Goal: Task Accomplishment & Management: Manage account settings

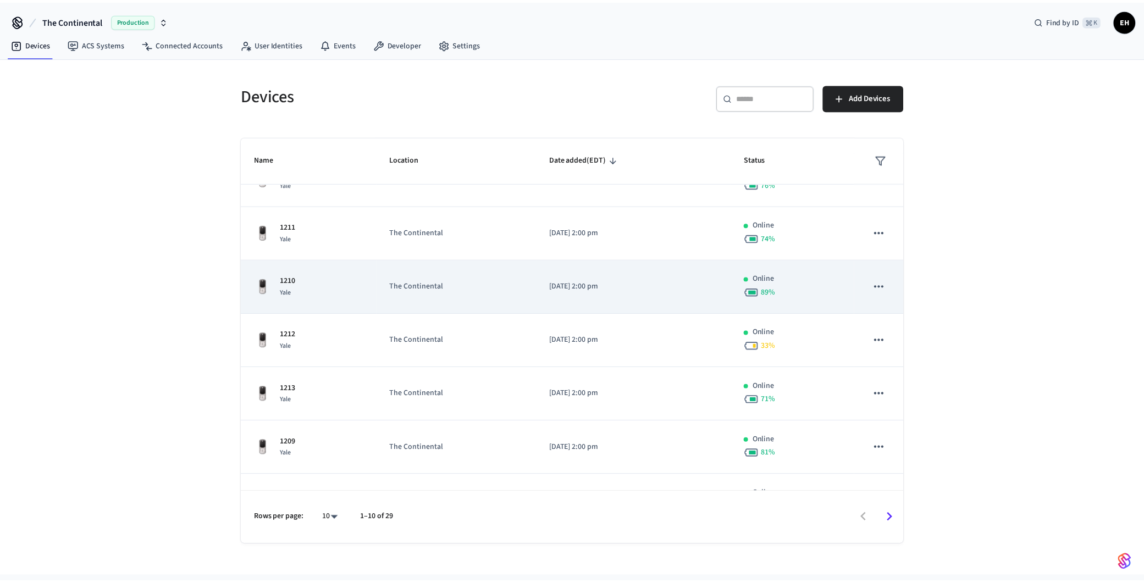
scroll to position [103, 0]
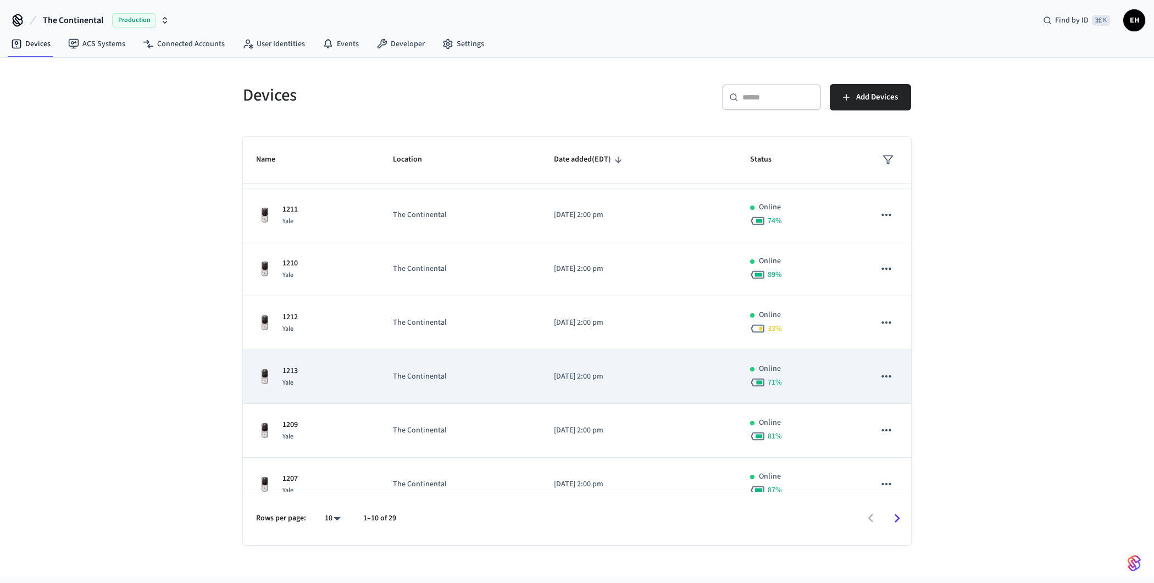
click at [443, 371] on p "The Continental" at bounding box center [460, 377] width 135 height 12
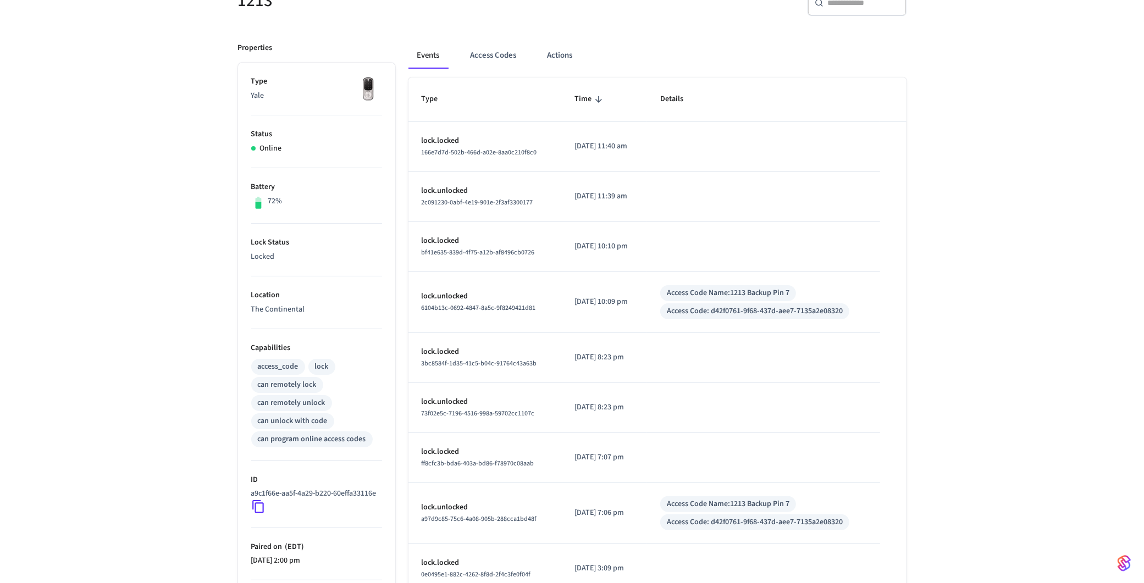
scroll to position [229, 0]
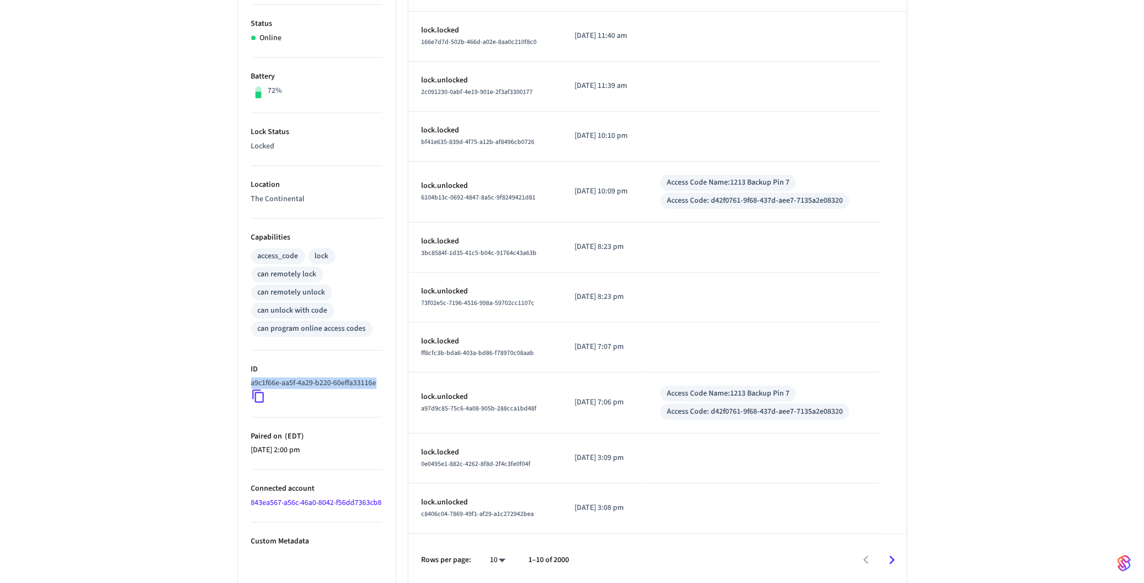
drag, startPoint x: 311, startPoint y: 391, endPoint x: 242, endPoint y: 383, distance: 69.2
click at [242, 382] on ul "Type Yale Status Online Battery 72% Lock Status Locked Location The Continental…" at bounding box center [316, 269] width 157 height 634
copy p "a9c1f66e-aa5f-4a29-b220-60effa33116e"
click at [201, 245] on div "1213 ​ ​ Properties Type Yale Status Online Battery 72% Lock Status Locked Loca…" at bounding box center [572, 220] width 1144 height 734
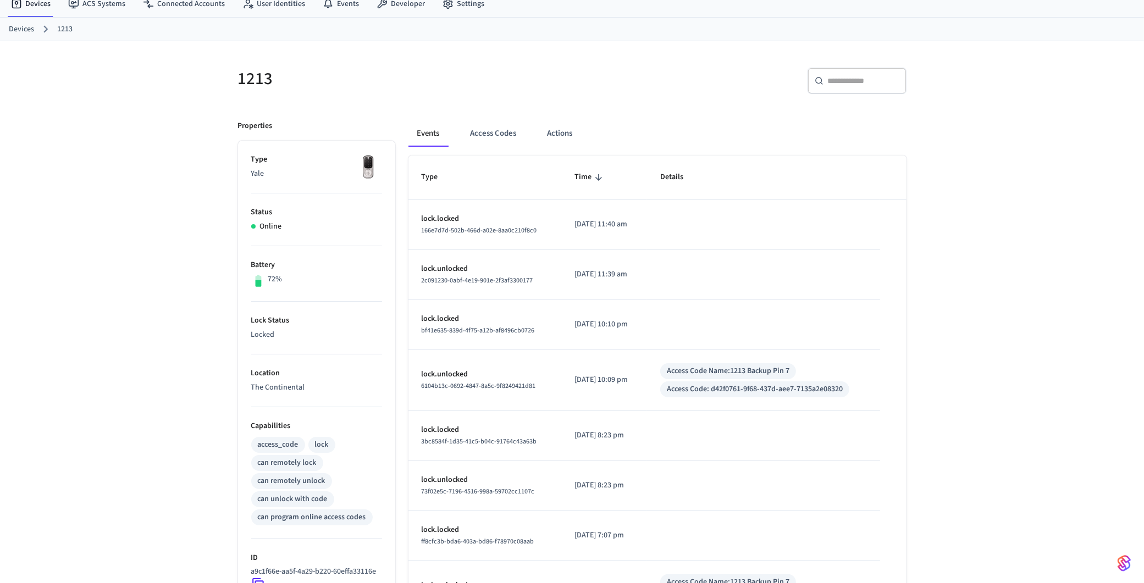
scroll to position [0, 0]
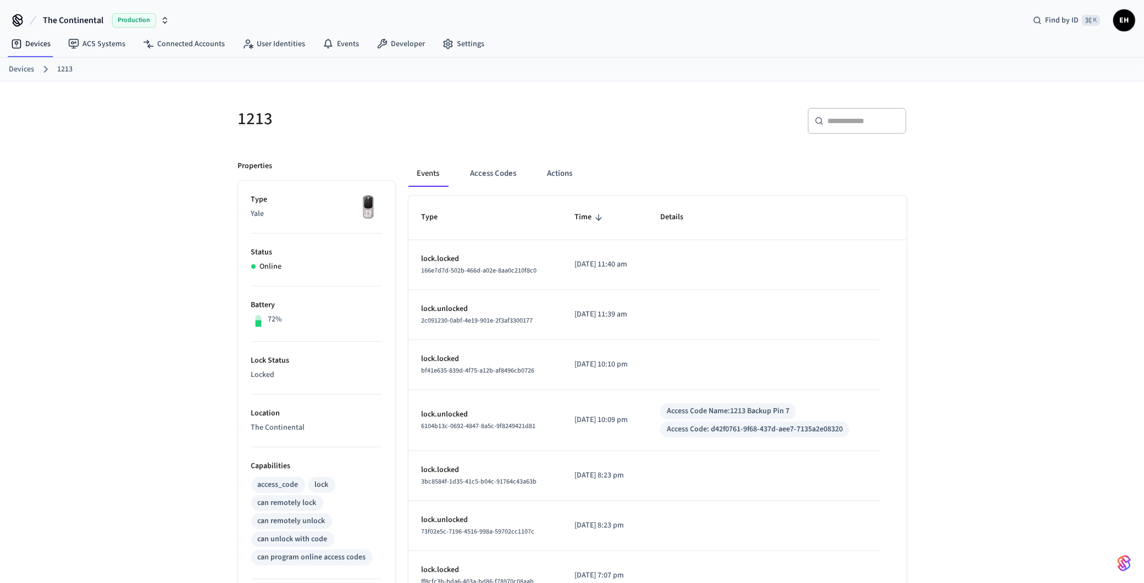
click at [24, 71] on link "Devices" at bounding box center [21, 70] width 25 height 12
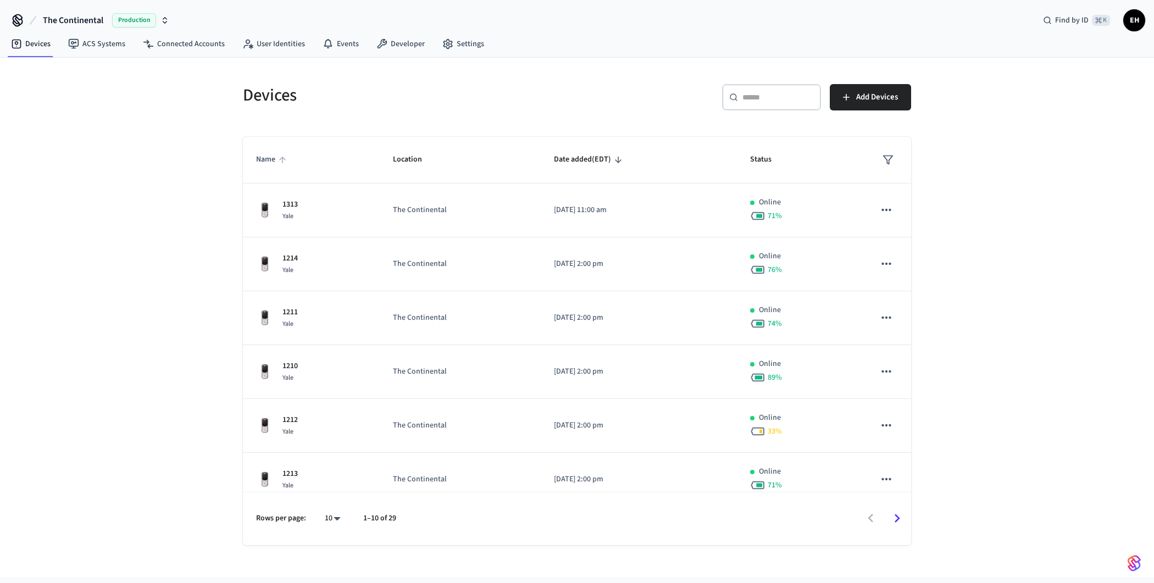
click at [265, 163] on span "Name" at bounding box center [273, 159] width 34 height 17
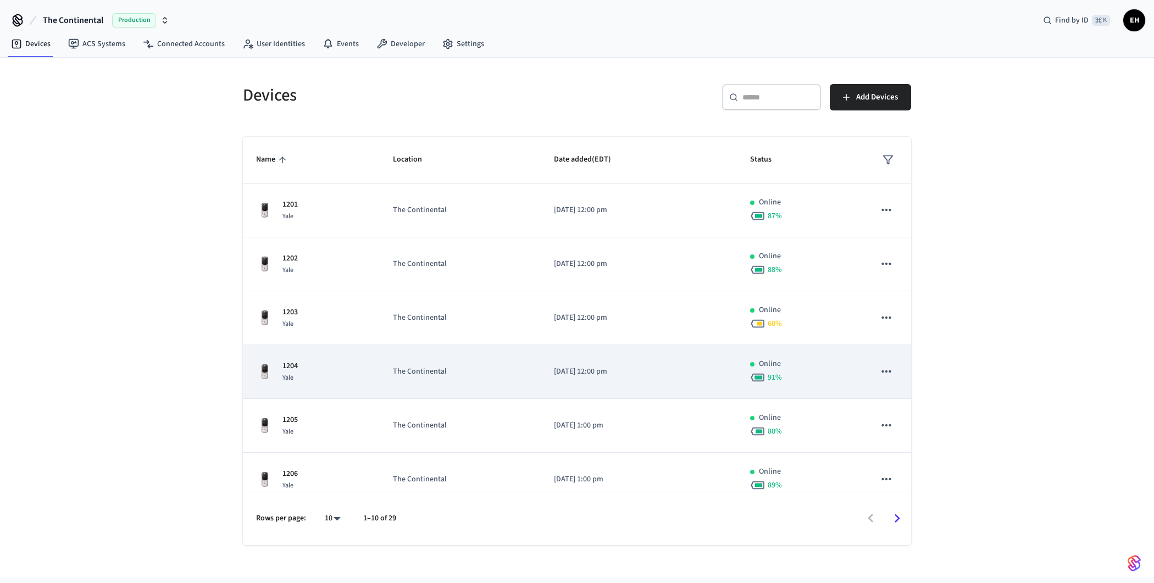
click at [468, 370] on p "The Continental" at bounding box center [460, 372] width 135 height 12
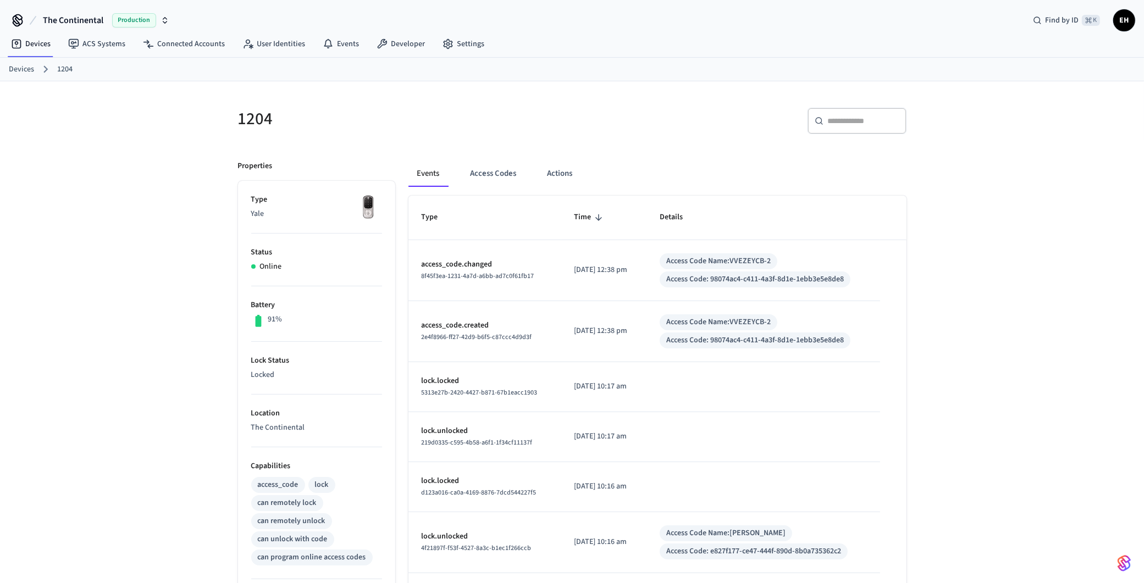
click at [24, 66] on link "Devices" at bounding box center [21, 70] width 25 height 12
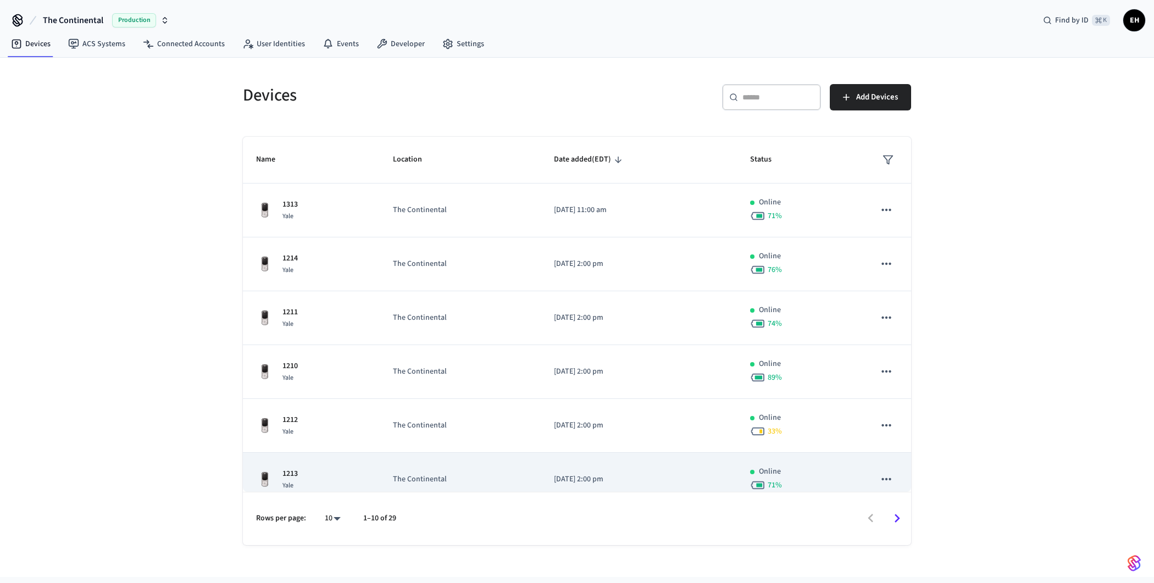
click at [348, 478] on div "1213 Yale" at bounding box center [311, 479] width 110 height 23
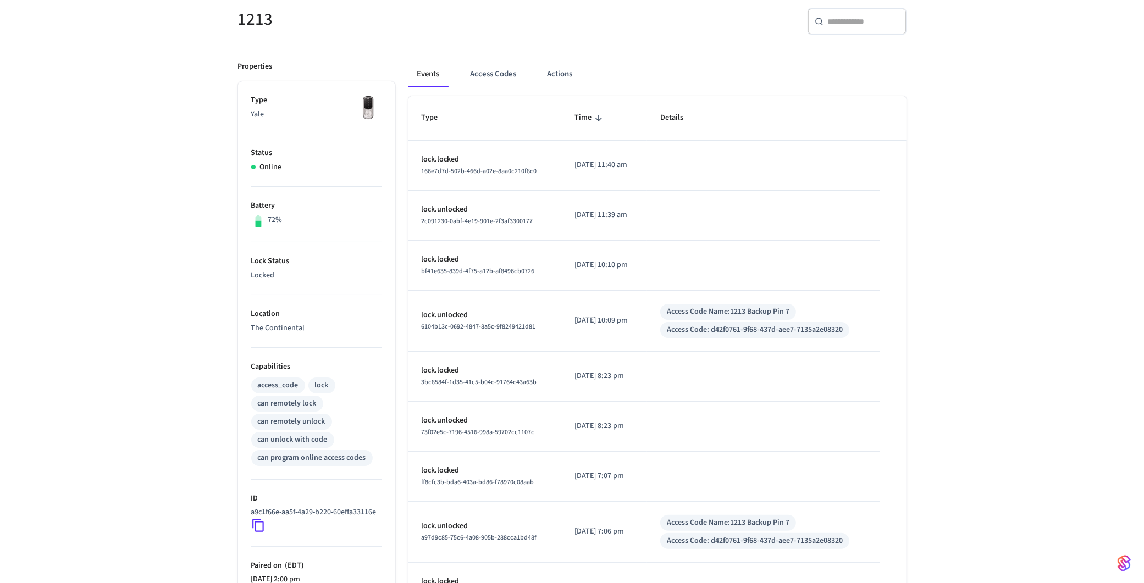
scroll to position [105, 0]
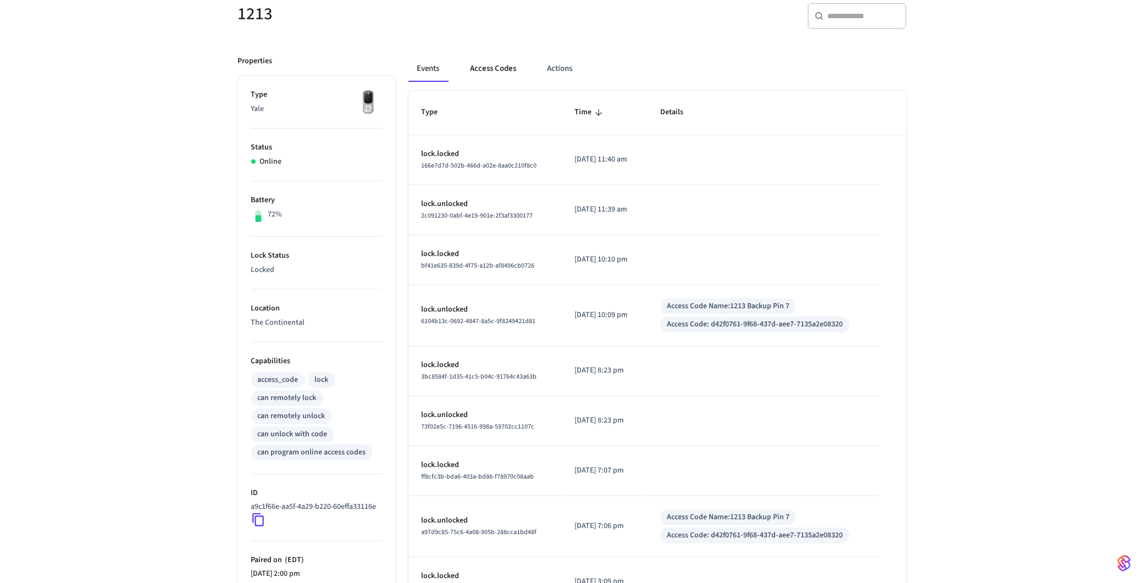
click at [489, 71] on button "Access Codes" at bounding box center [494, 69] width 64 height 26
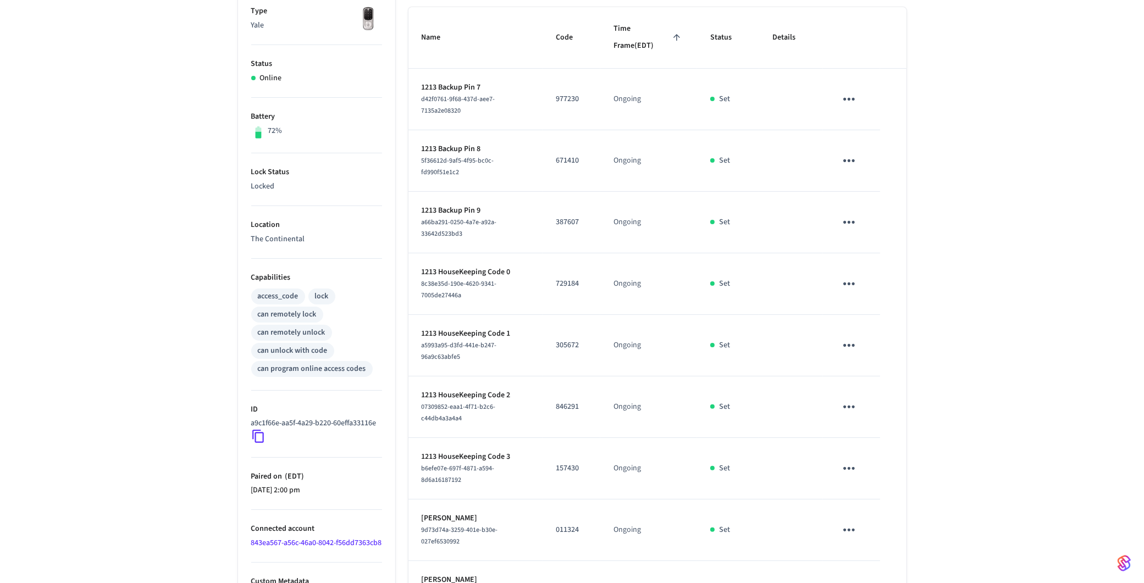
scroll to position [330, 0]
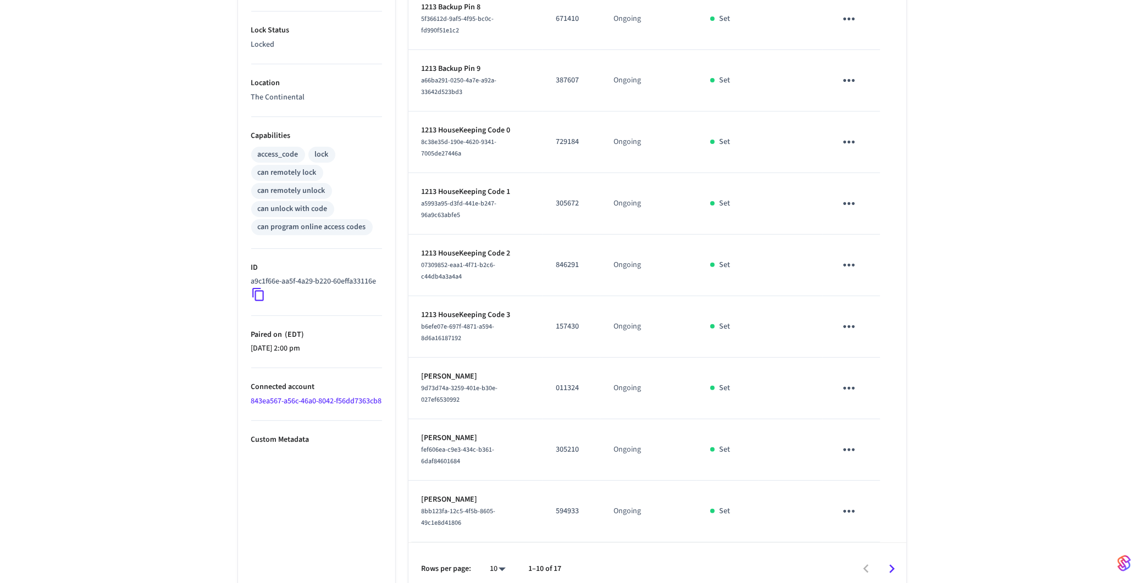
click at [891, 565] on icon "Go to next page" at bounding box center [891, 569] width 5 height 9
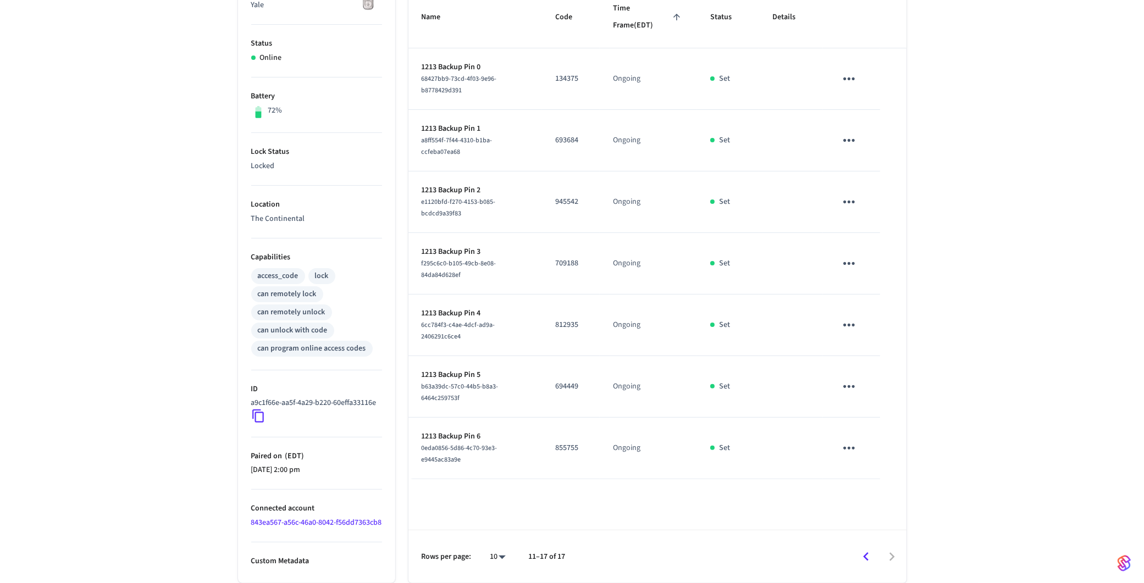
scroll to position [229, 0]
click at [866, 557] on icon "Go to previous page" at bounding box center [865, 556] width 17 height 17
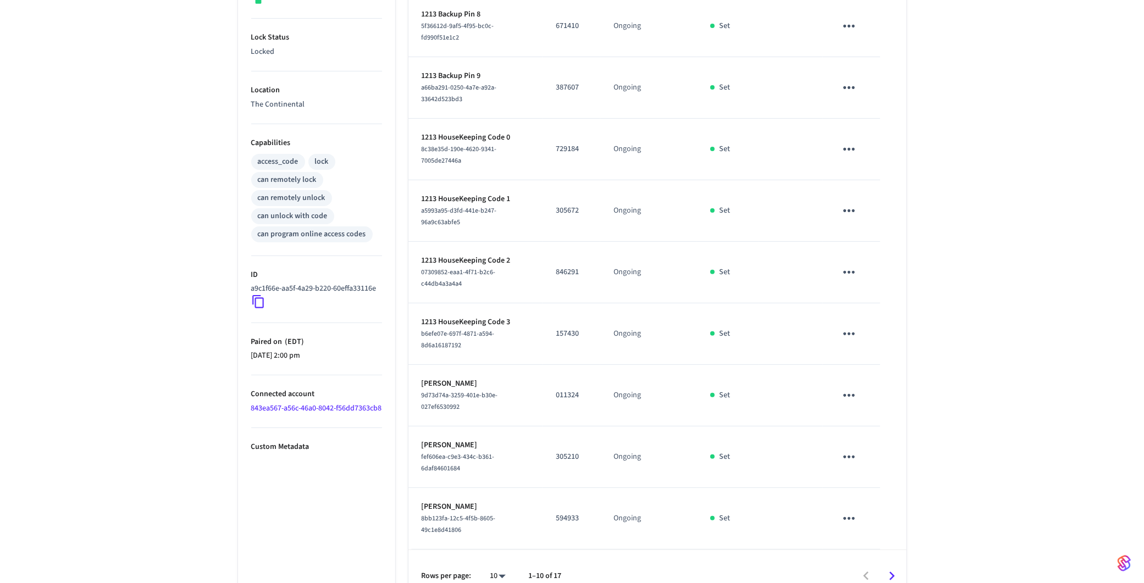
scroll to position [330, 0]
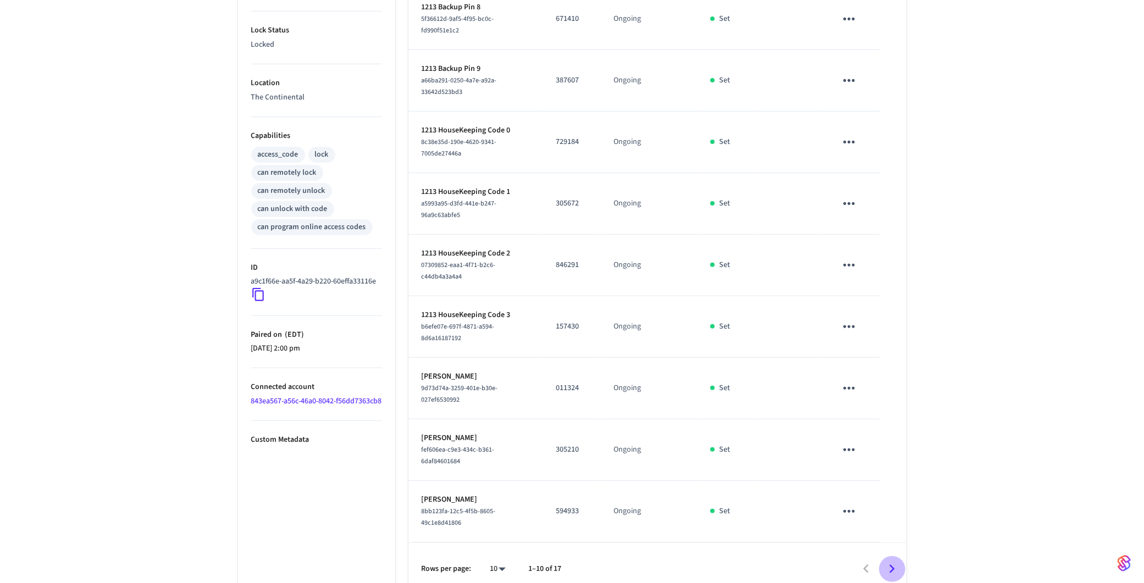
click at [893, 561] on icon "Go to next page" at bounding box center [891, 569] width 17 height 17
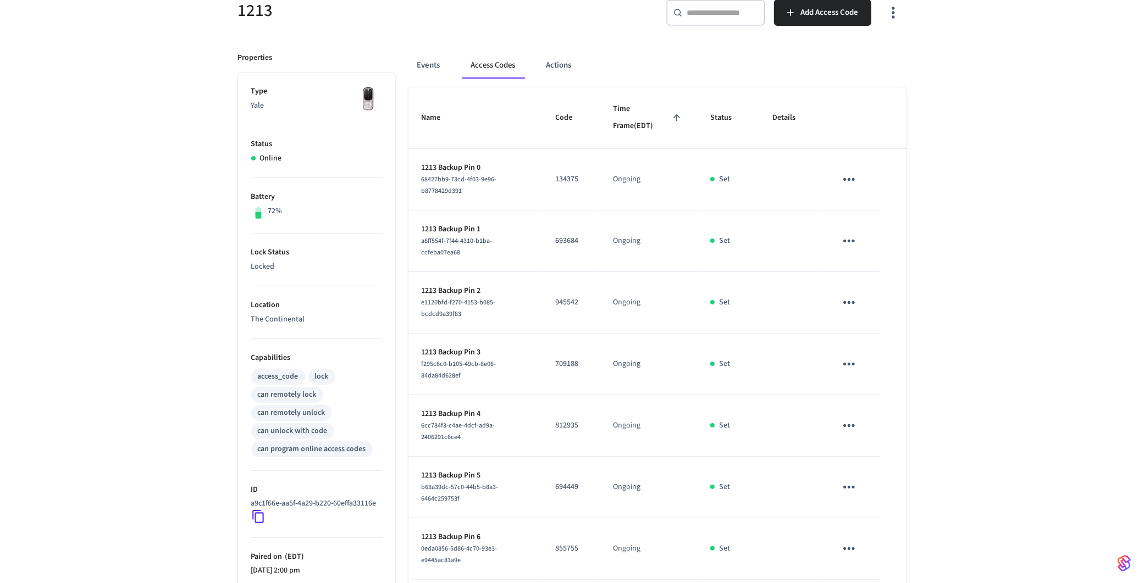
scroll to position [70, 0]
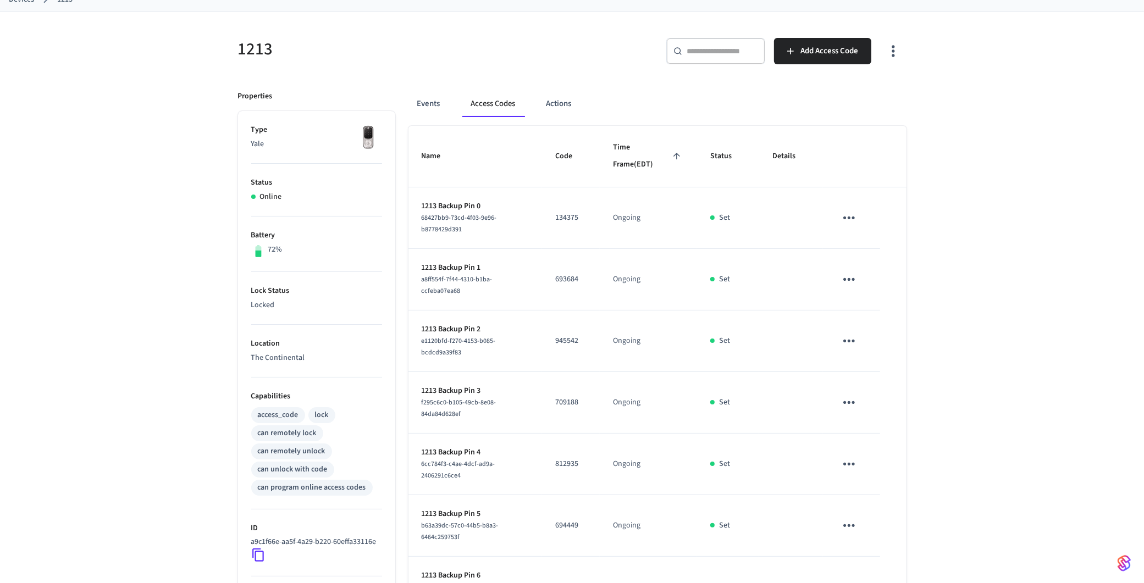
click at [489, 106] on button "Access Codes" at bounding box center [493, 104] width 62 height 26
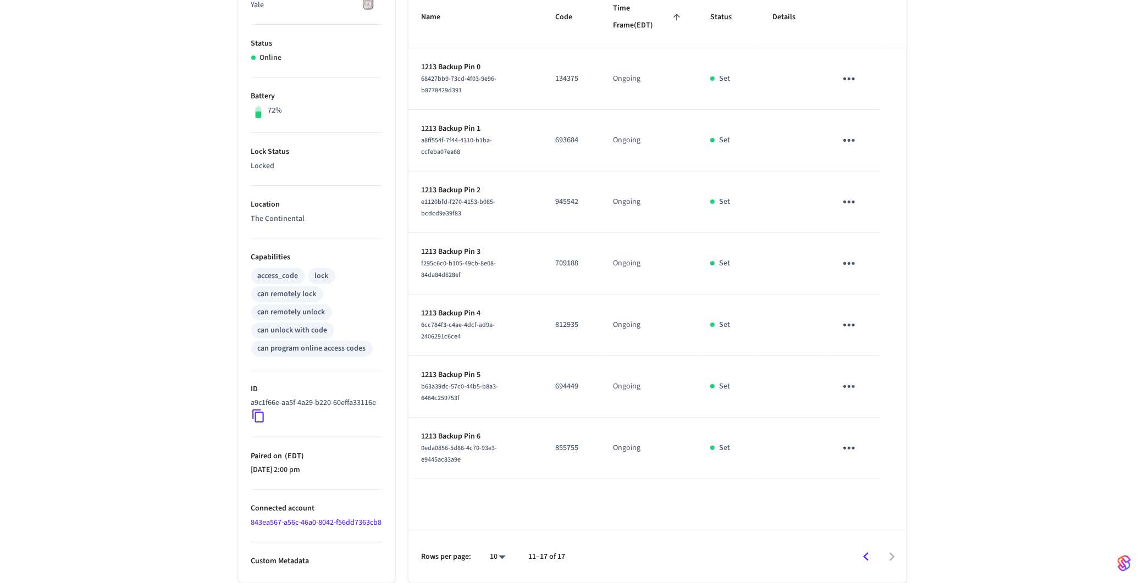
click at [502, 557] on body "The Continental Production Find by ID ⌘ K EH Devices ACS Systems Connected Acco…" at bounding box center [572, 187] width 1144 height 792
click at [501, 521] on li "100" at bounding box center [493, 523] width 29 height 30
type input "***"
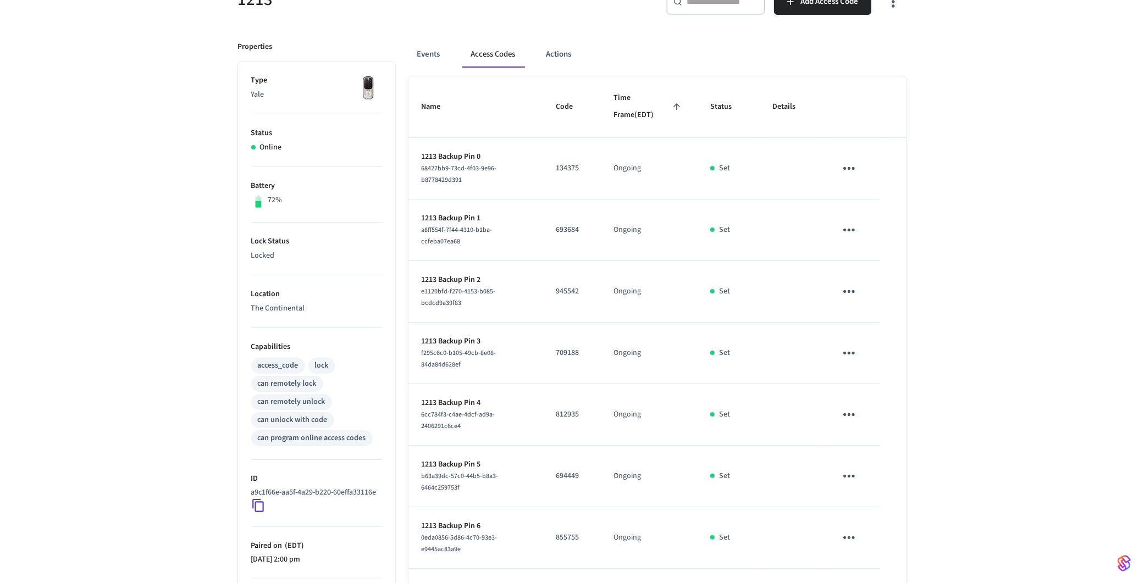
scroll to position [117, 0]
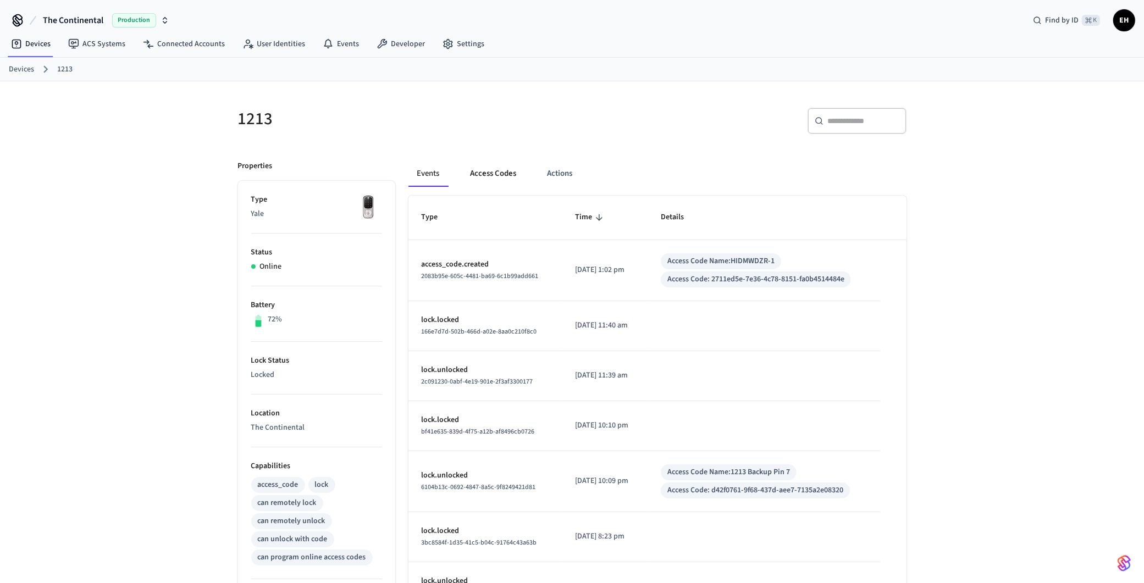
click at [501, 164] on button "Access Codes" at bounding box center [494, 173] width 64 height 26
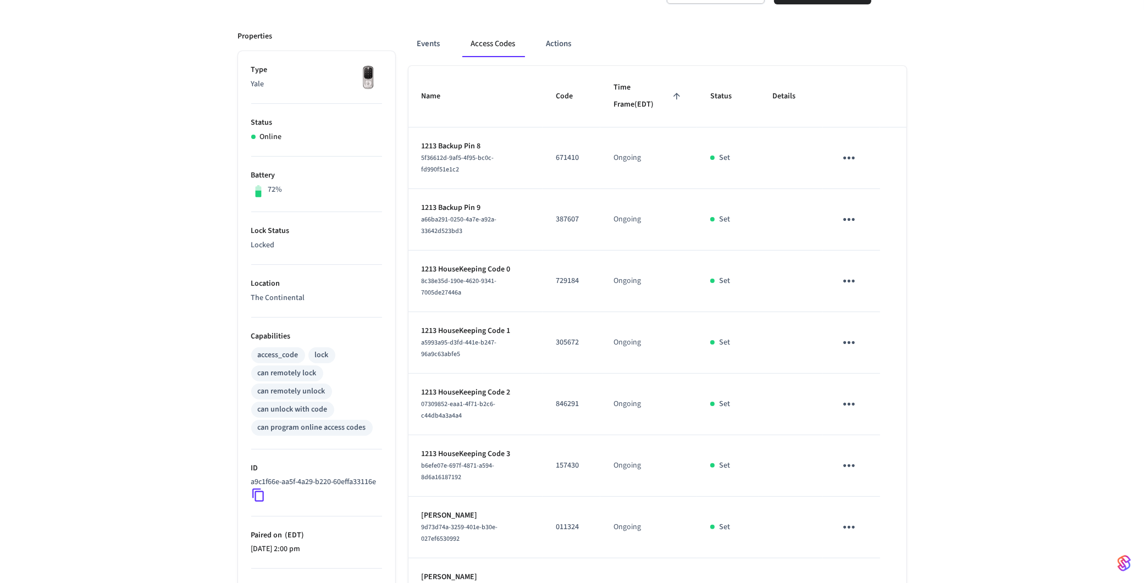
scroll to position [330, 0]
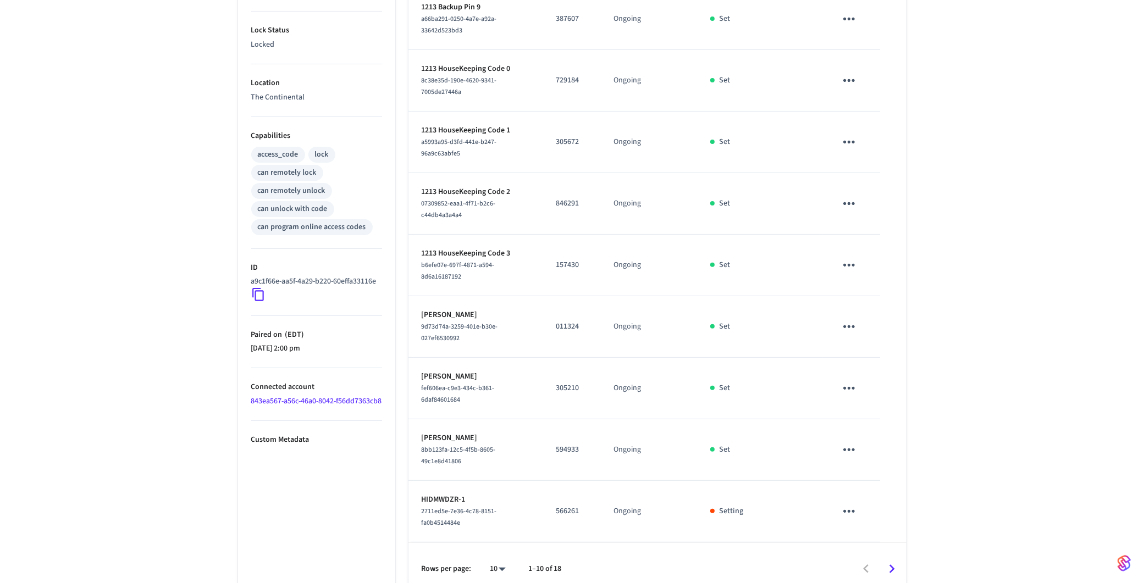
click at [892, 565] on icon "Go to next page" at bounding box center [891, 569] width 5 height 9
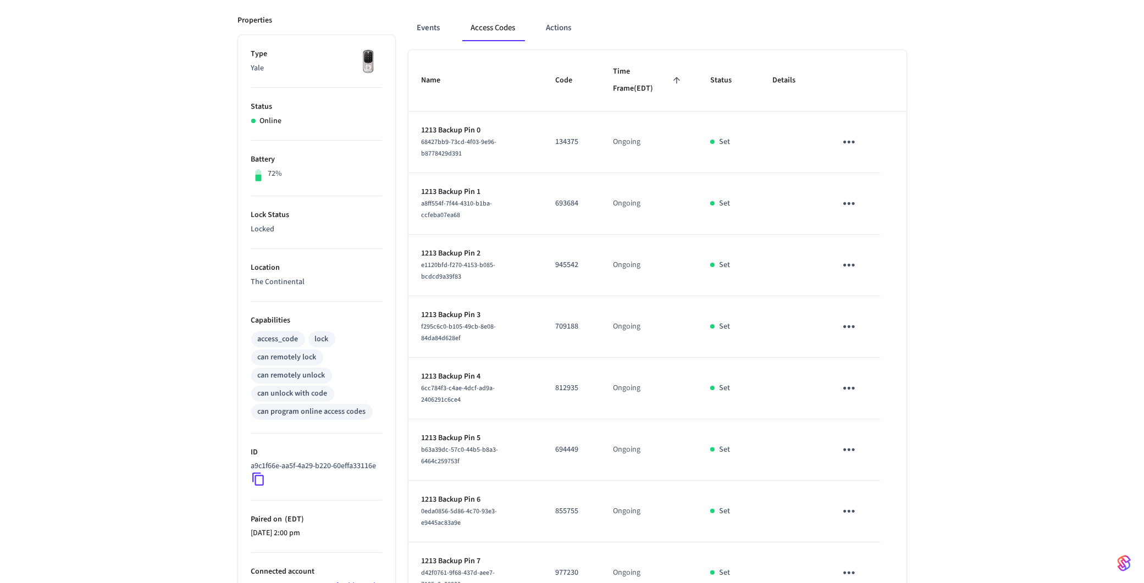
scroll to position [229, 0]
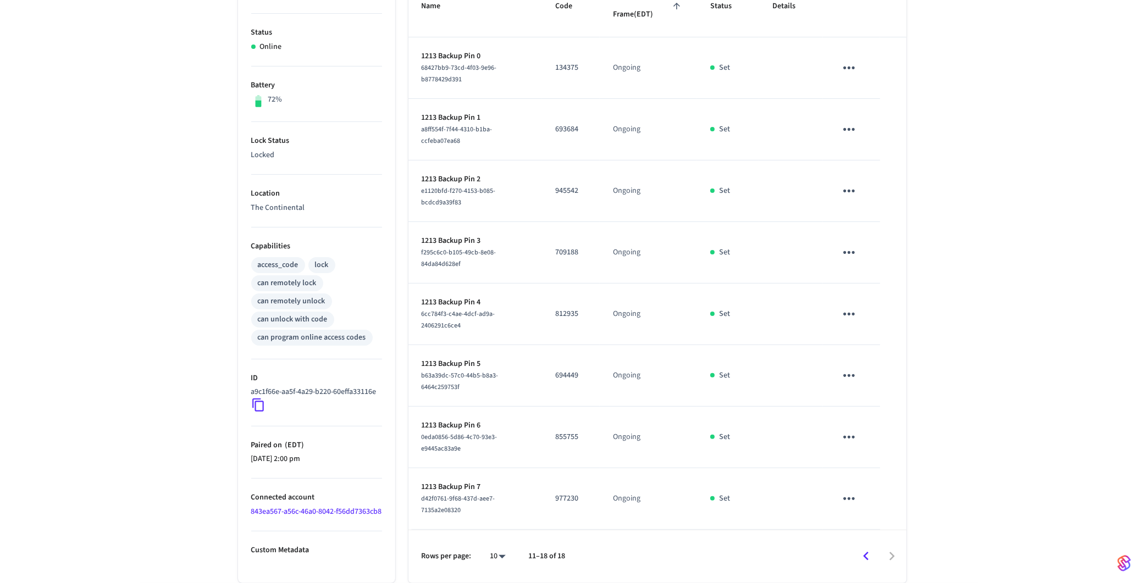
click at [864, 560] on icon "Go to previous page" at bounding box center [865, 556] width 17 height 17
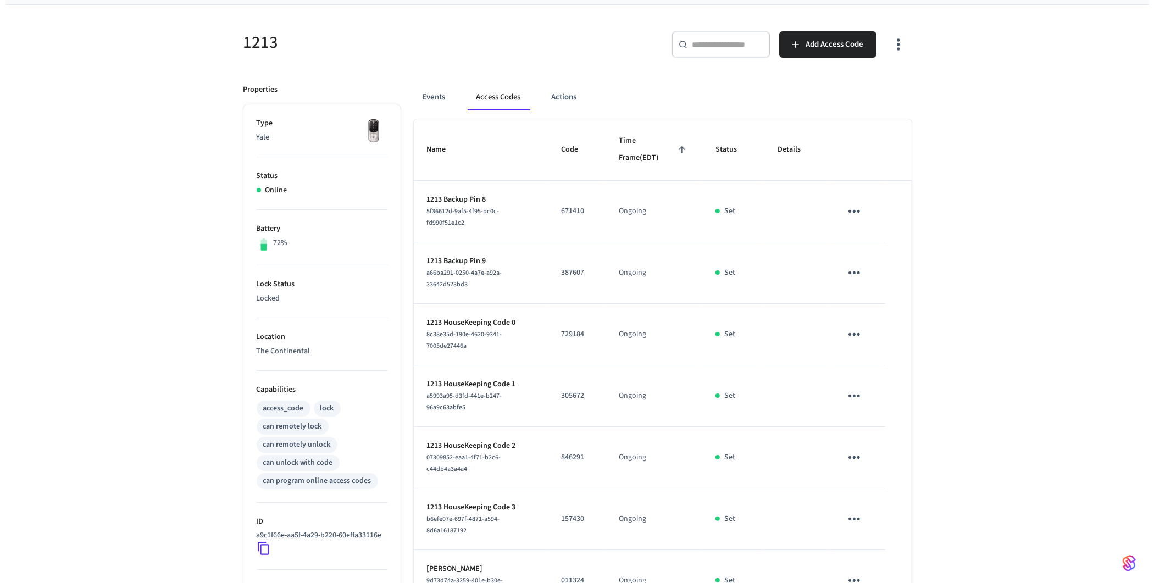
scroll to position [0, 0]
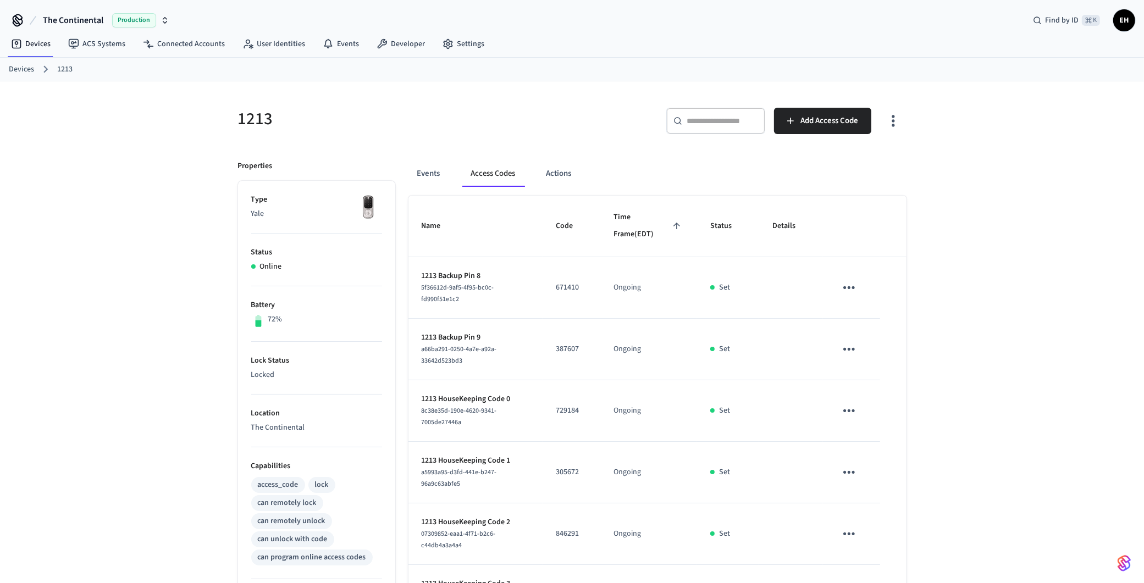
click at [15, 70] on link "Devices" at bounding box center [21, 70] width 25 height 12
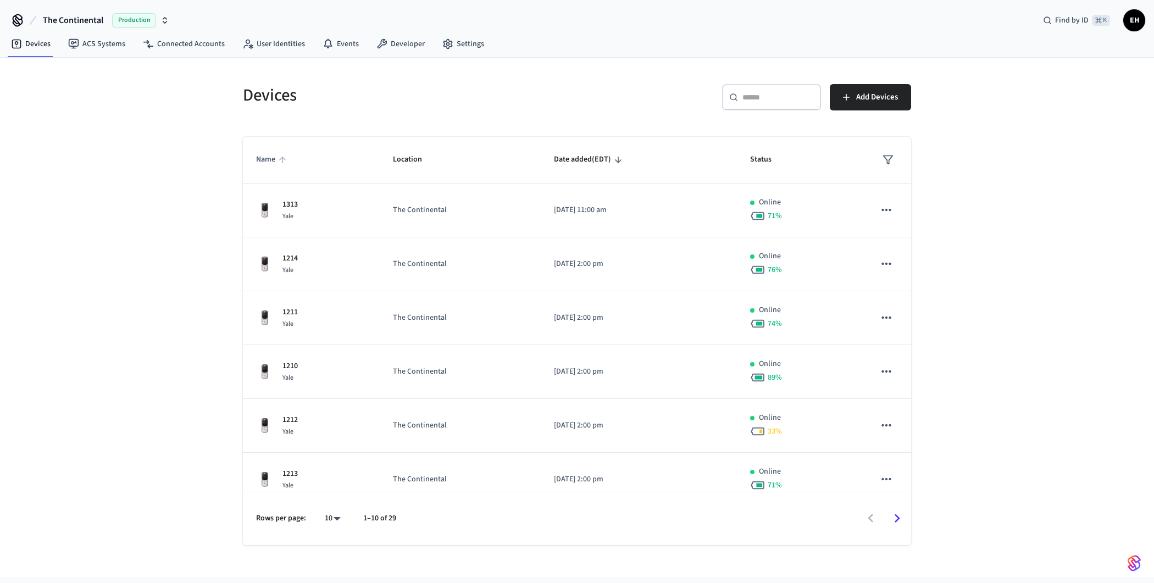
click at [273, 160] on span "Name" at bounding box center [273, 159] width 34 height 17
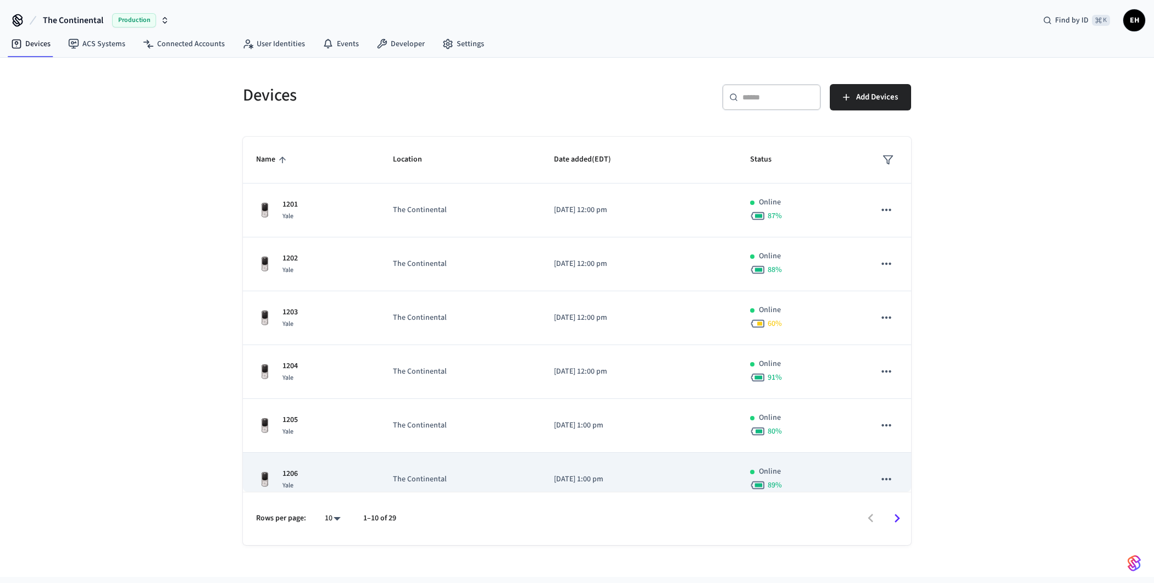
click at [475, 466] on td "The Continental" at bounding box center [460, 480] width 161 height 54
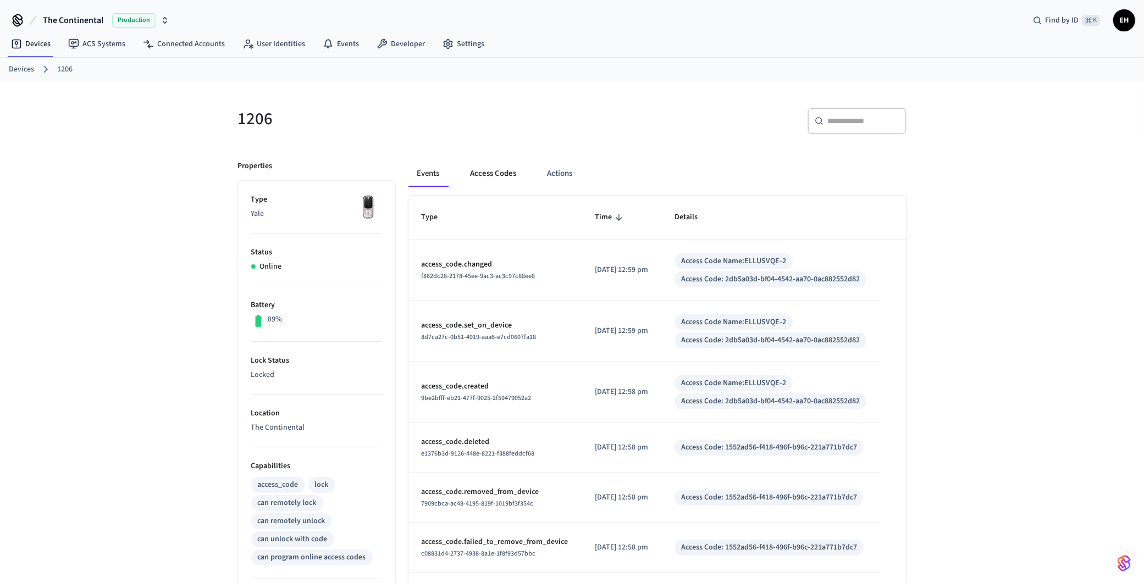
click at [495, 175] on button "Access Codes" at bounding box center [494, 173] width 64 height 26
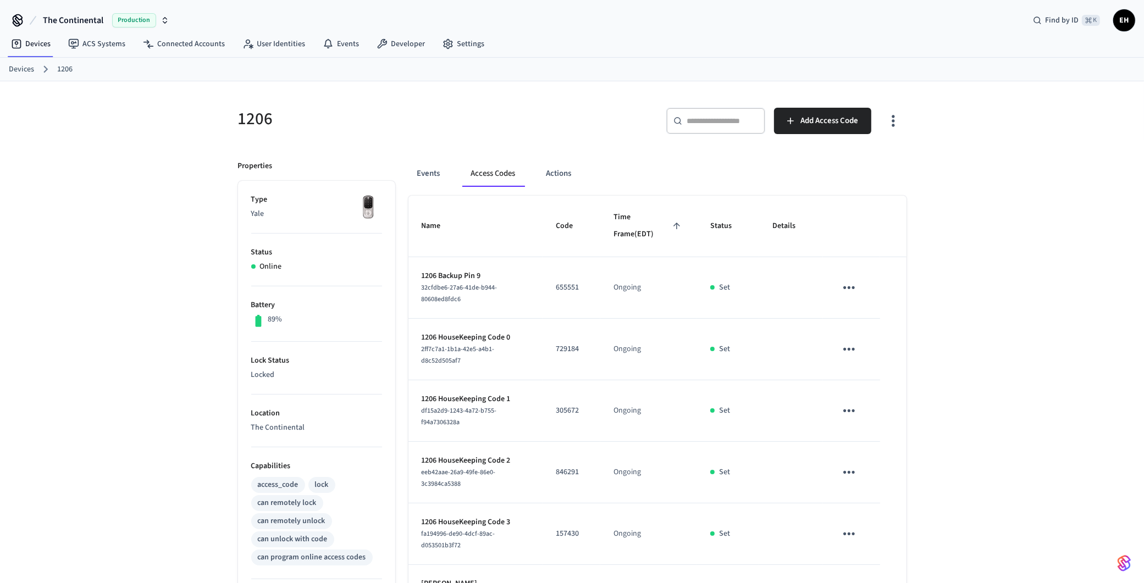
scroll to position [339, 0]
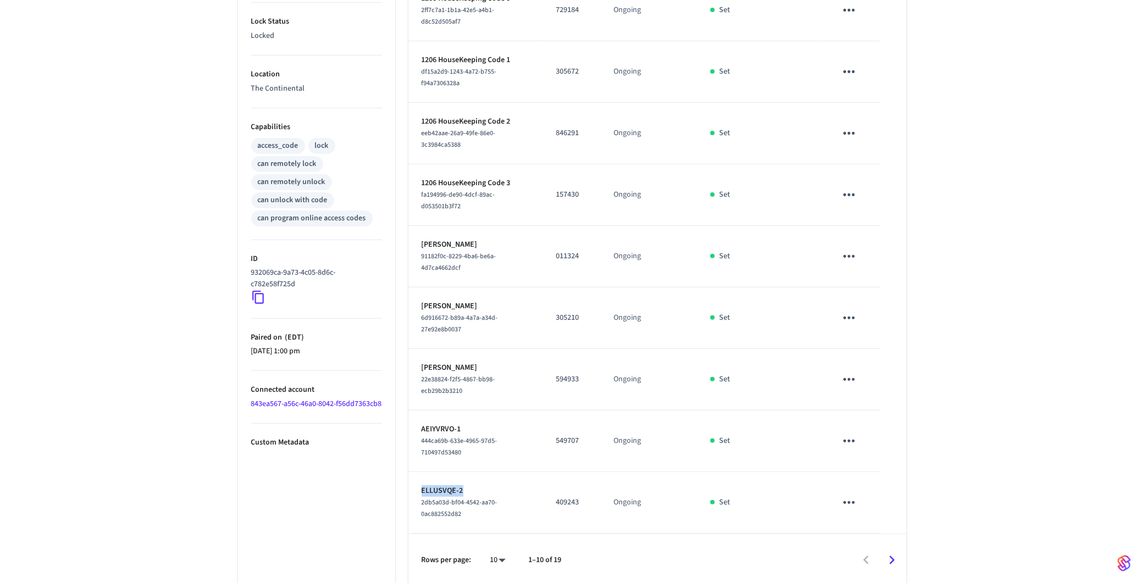
drag, startPoint x: 462, startPoint y: 486, endPoint x: 413, endPoint y: 486, distance: 49.5
click at [413, 486] on td "ELLUSVQE-2 2db5a03d-bf04-4542-aa70-0ac882552d82" at bounding box center [475, 503] width 134 height 62
copy p "ELLUSVQE-2"
click at [1041, 161] on div "1206 ​ ​ Add Access Code Properties Type Yale Status Online Battery 89% Lock St…" at bounding box center [572, 164] width 1144 height 845
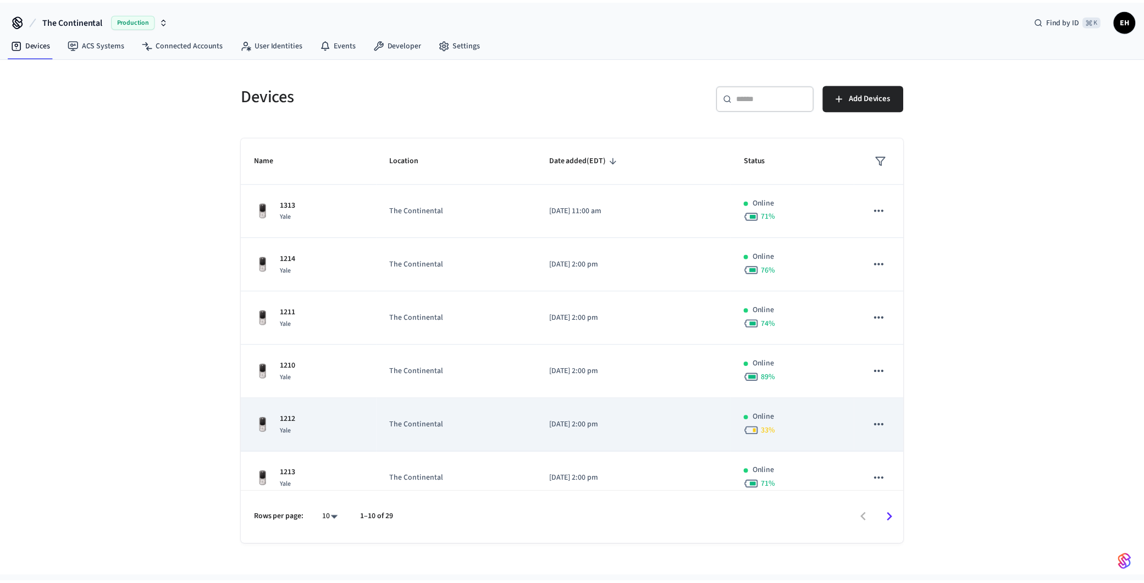
scroll to position [23, 0]
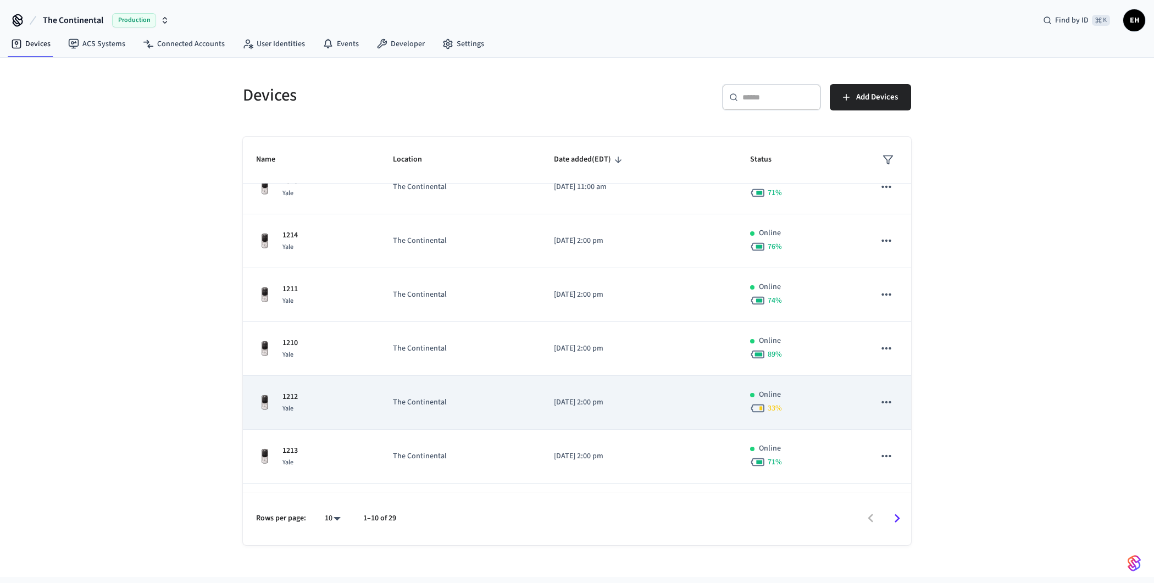
click at [406, 446] on td "The Continental" at bounding box center [460, 457] width 161 height 54
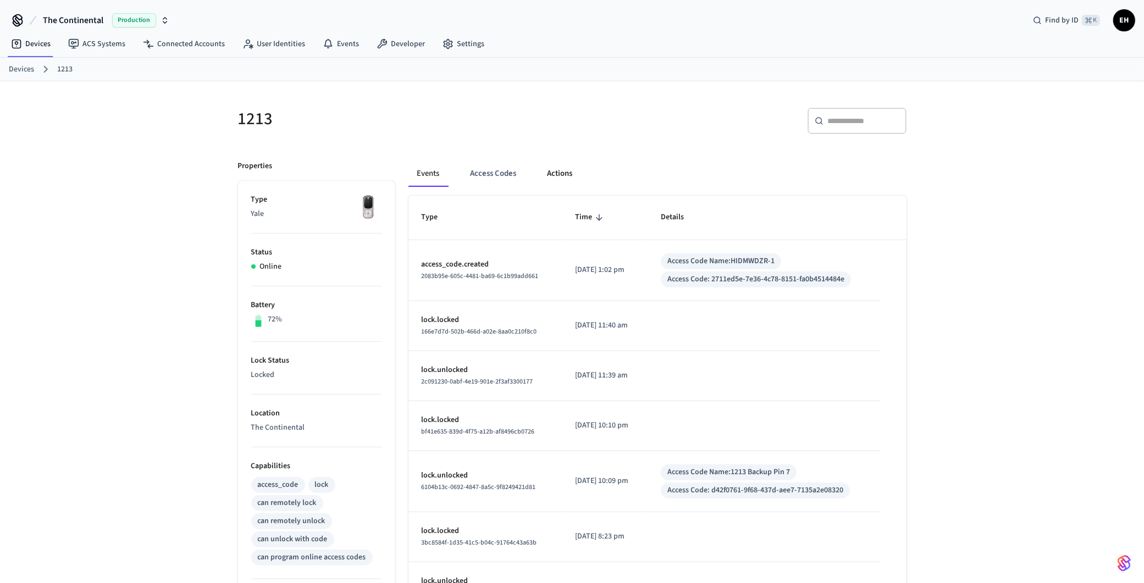
click at [557, 174] on button "Actions" at bounding box center [560, 173] width 43 height 26
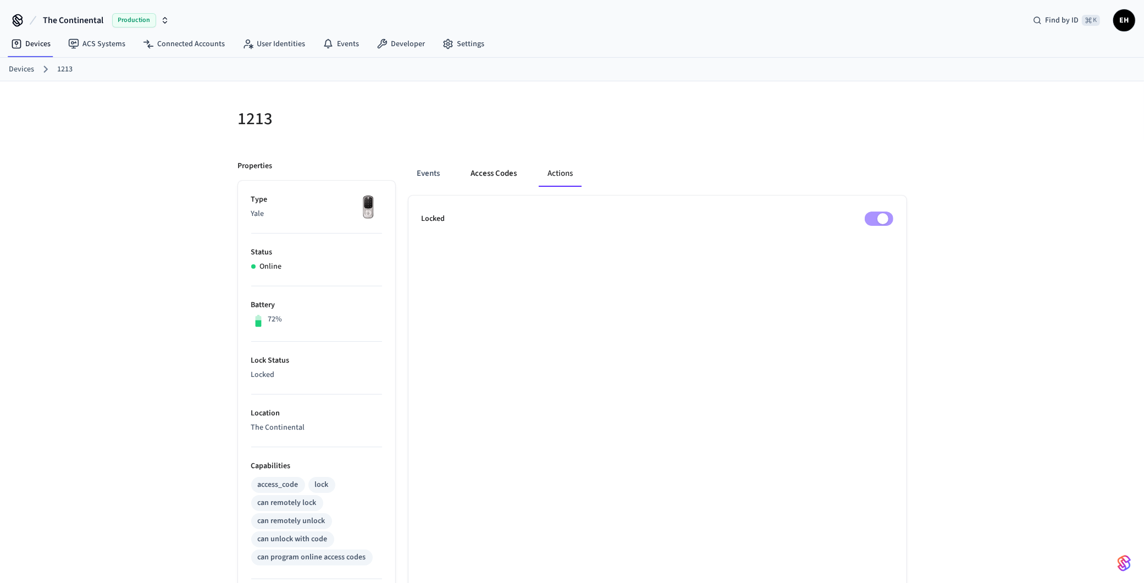
click at [493, 176] on button "Access Codes" at bounding box center [494, 173] width 64 height 26
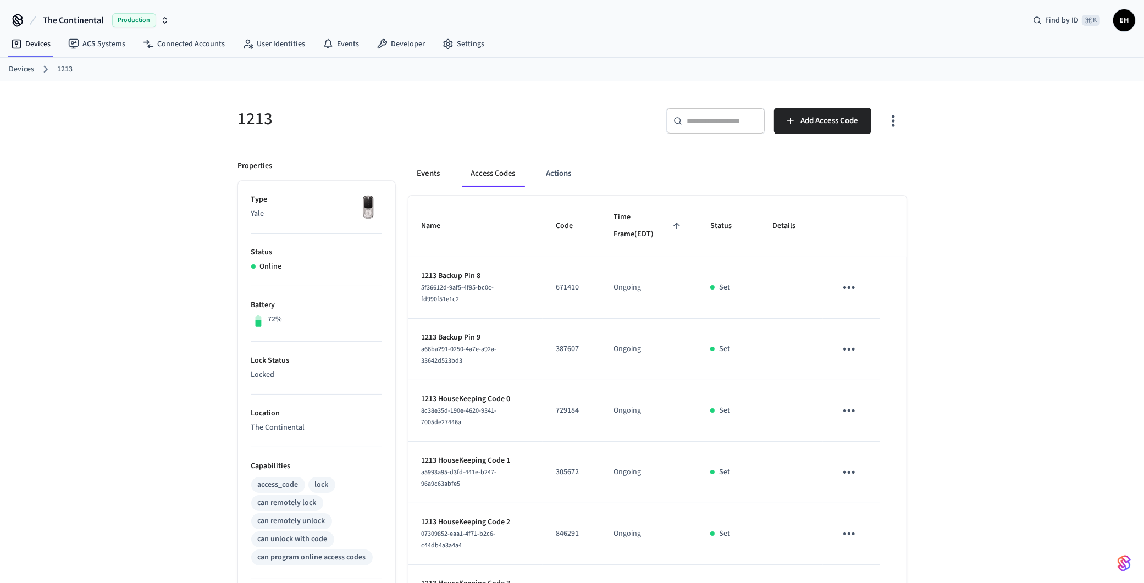
click at [426, 170] on button "Events" at bounding box center [428, 173] width 41 height 26
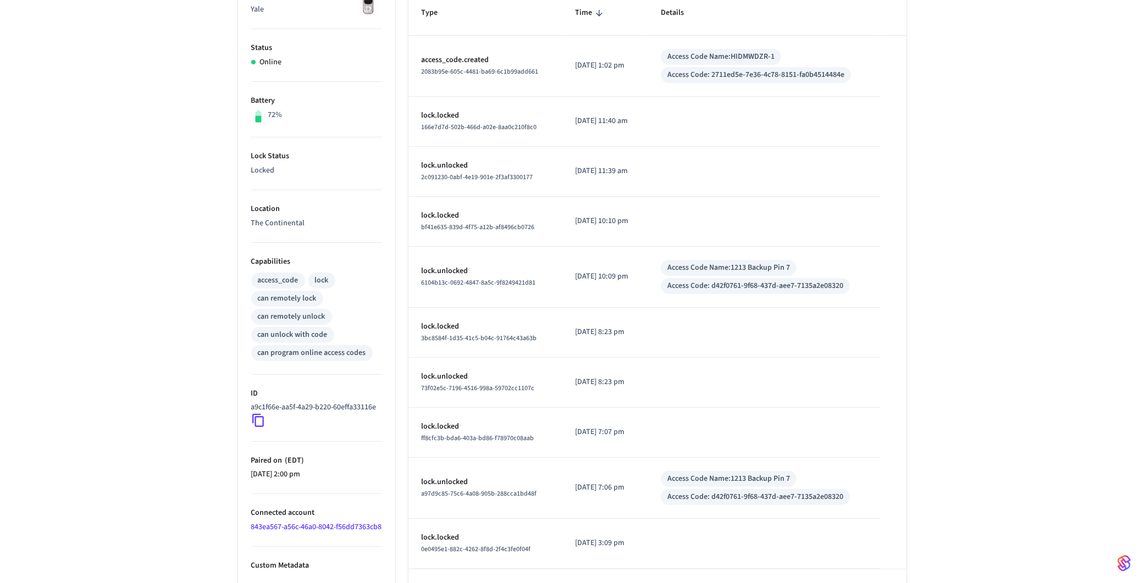
scroll to position [240, 0]
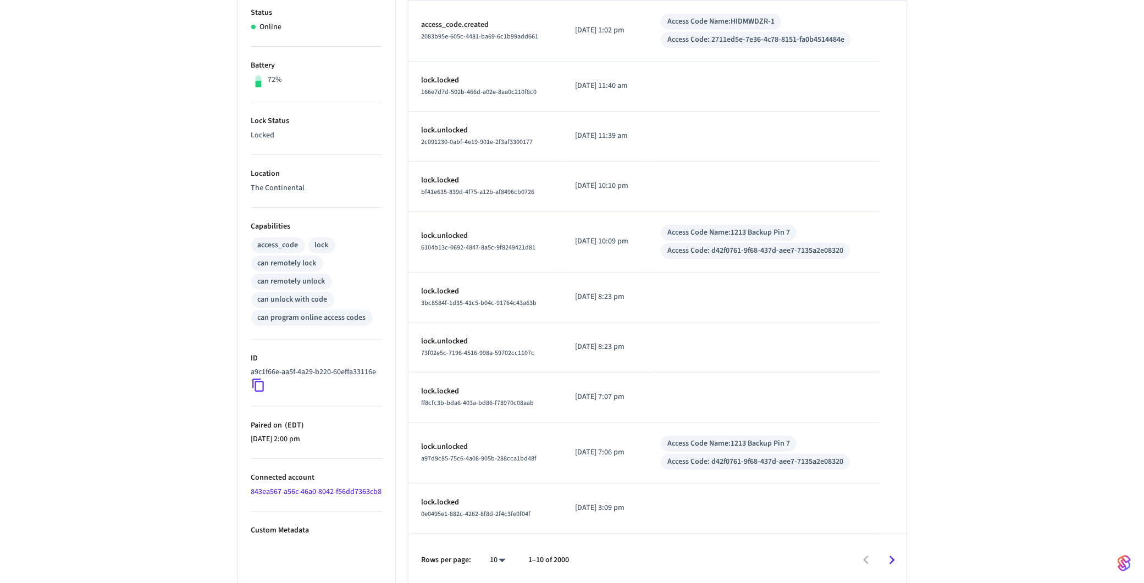
click at [900, 564] on icon "Go to next page" at bounding box center [891, 560] width 17 height 17
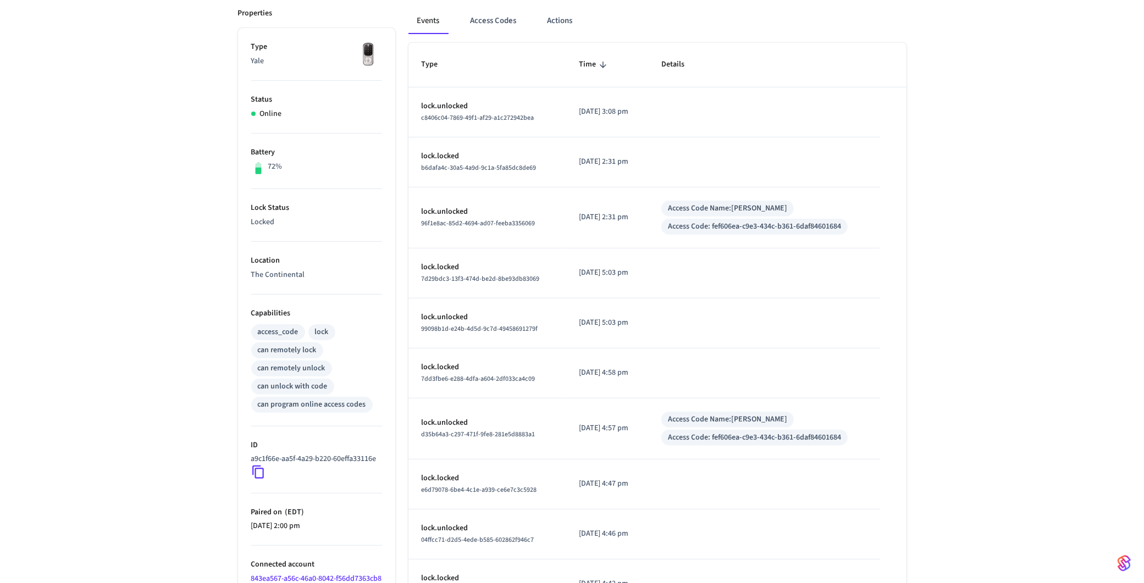
scroll to position [229, 0]
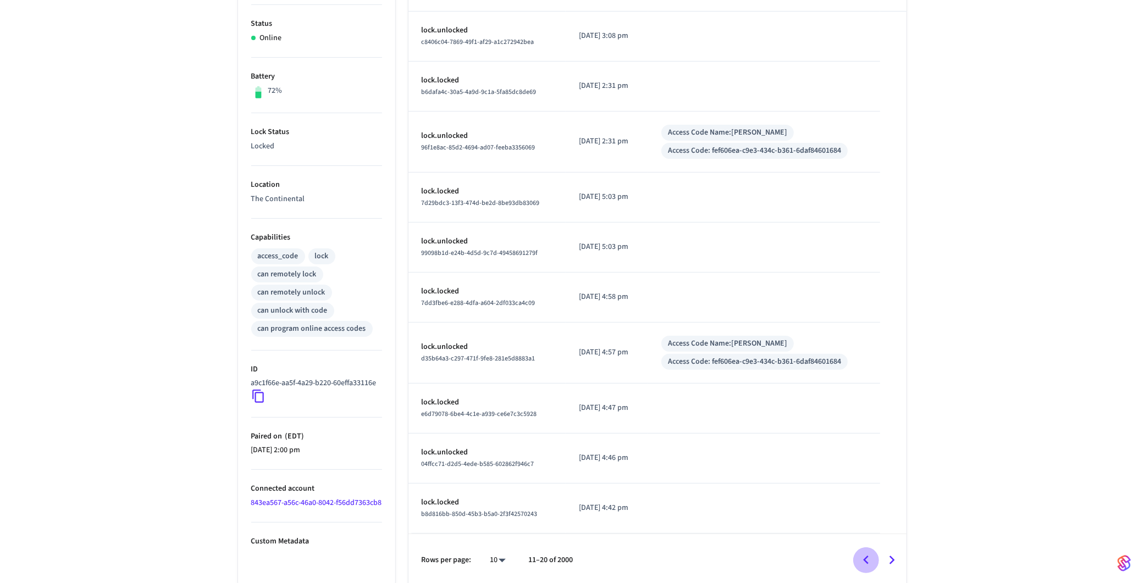
click at [864, 556] on icon "Go to previous page" at bounding box center [865, 560] width 5 height 9
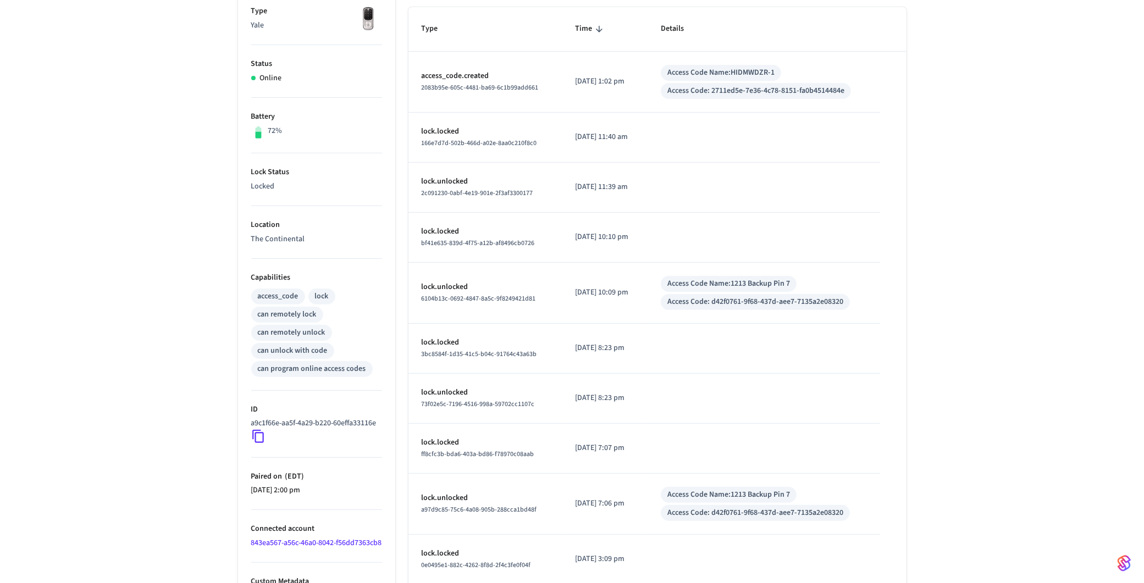
scroll to position [187, 0]
click at [431, 29] on span "Type" at bounding box center [437, 29] width 31 height 17
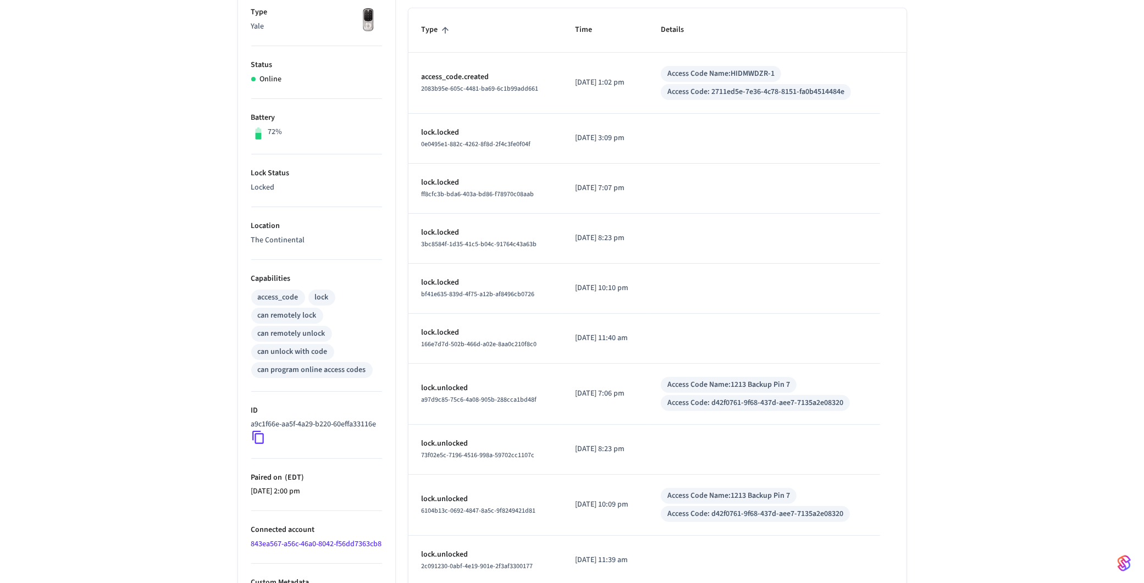
click at [431, 29] on span "Type" at bounding box center [437, 29] width 31 height 17
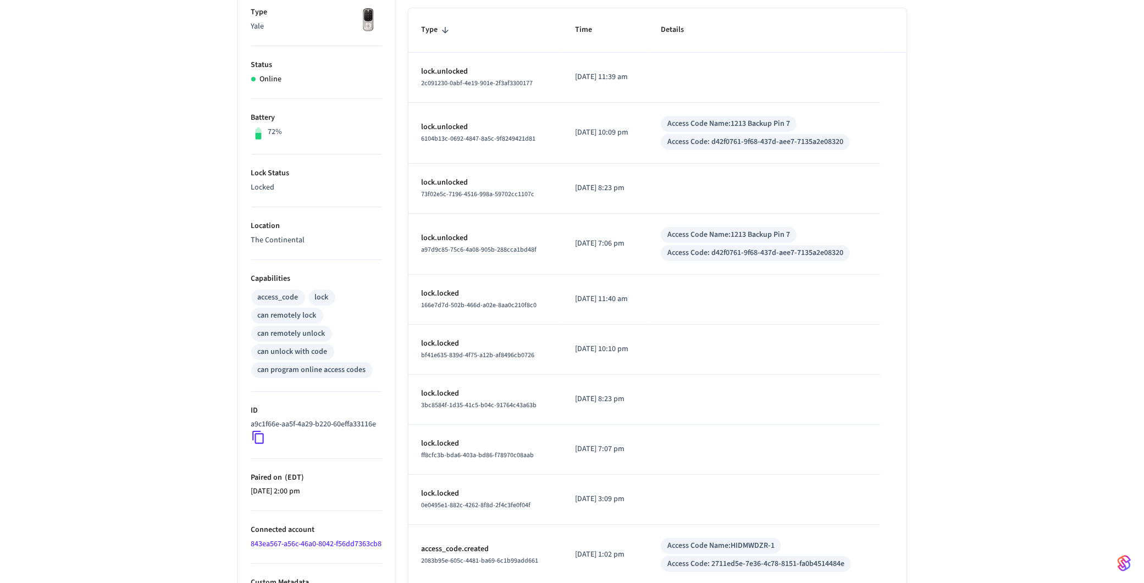
scroll to position [240, 0]
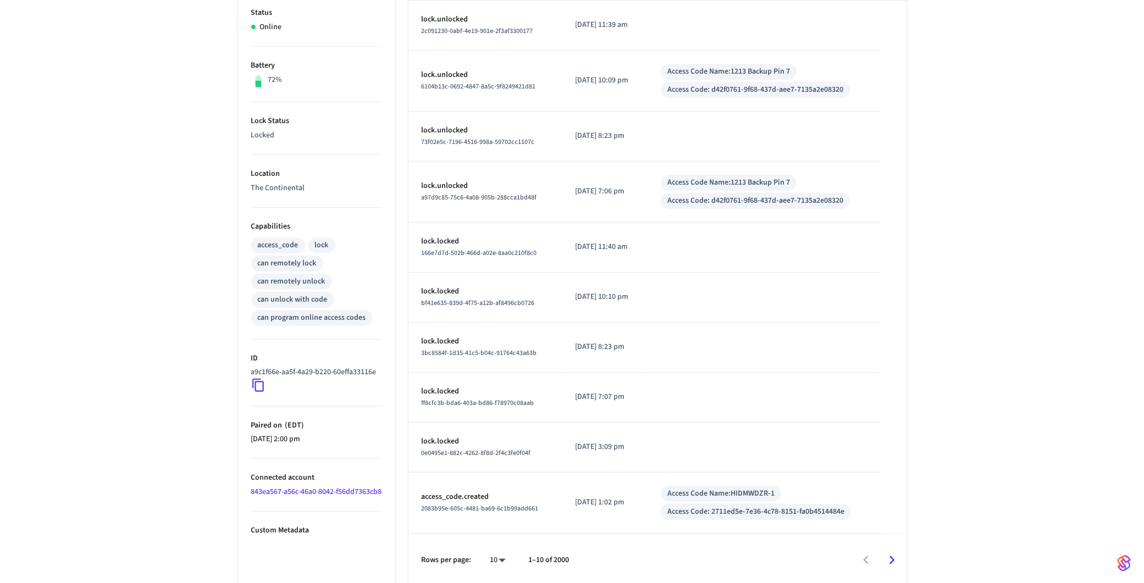
click at [894, 552] on icon "Go to next page" at bounding box center [891, 560] width 17 height 17
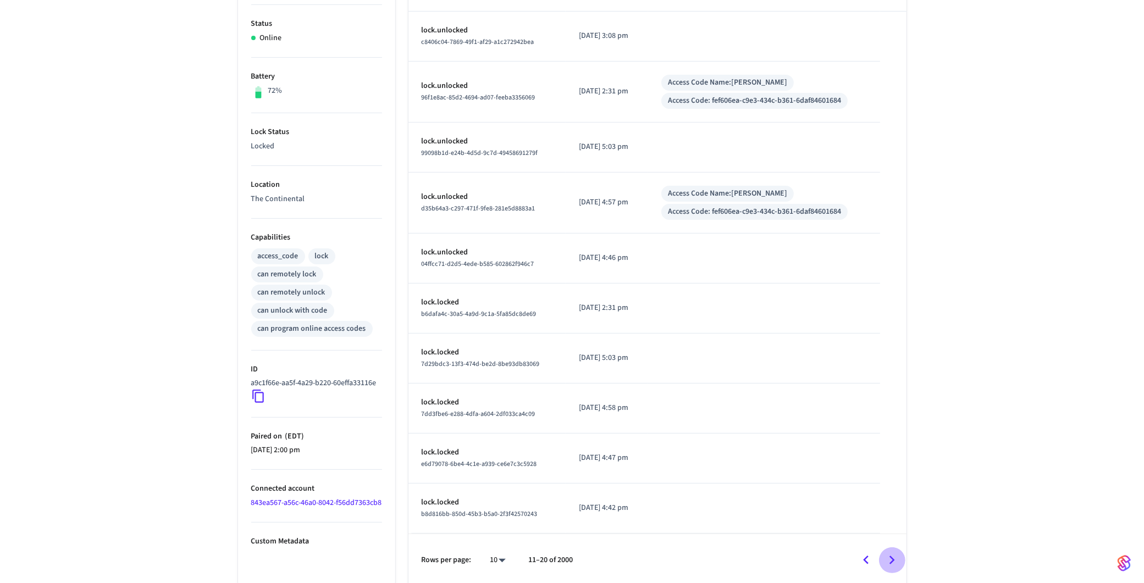
click at [897, 556] on icon "Go to next page" at bounding box center [891, 560] width 17 height 17
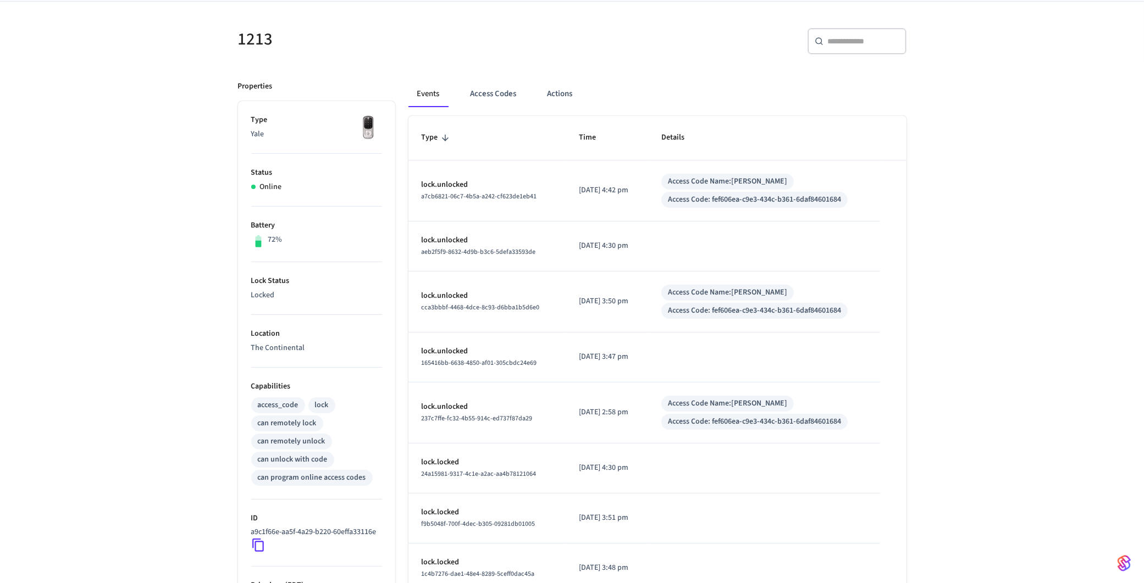
scroll to position [0, 0]
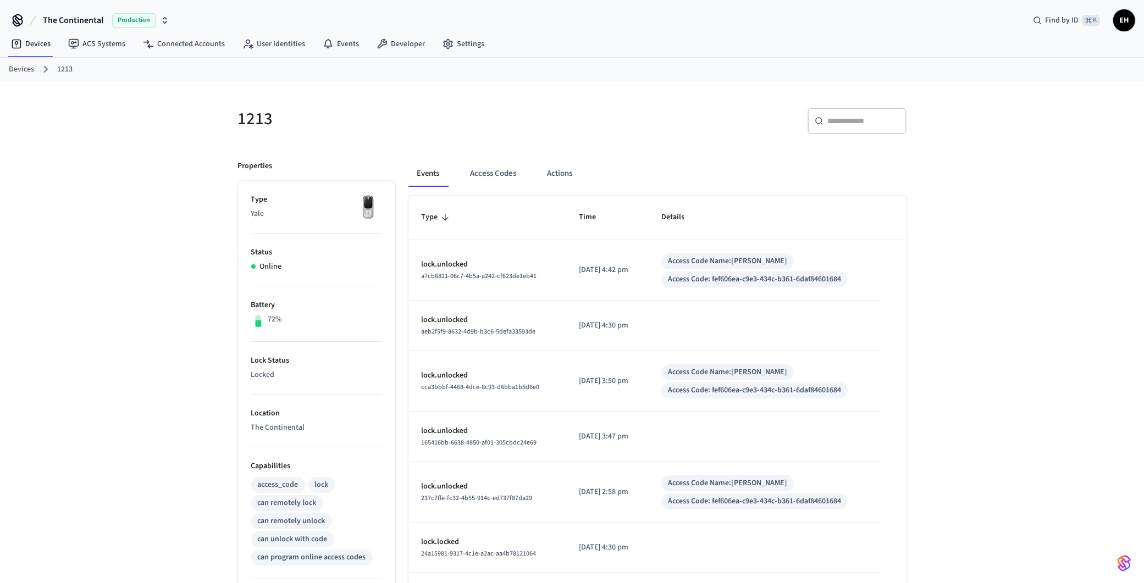
click at [438, 218] on span "Type" at bounding box center [437, 217] width 31 height 17
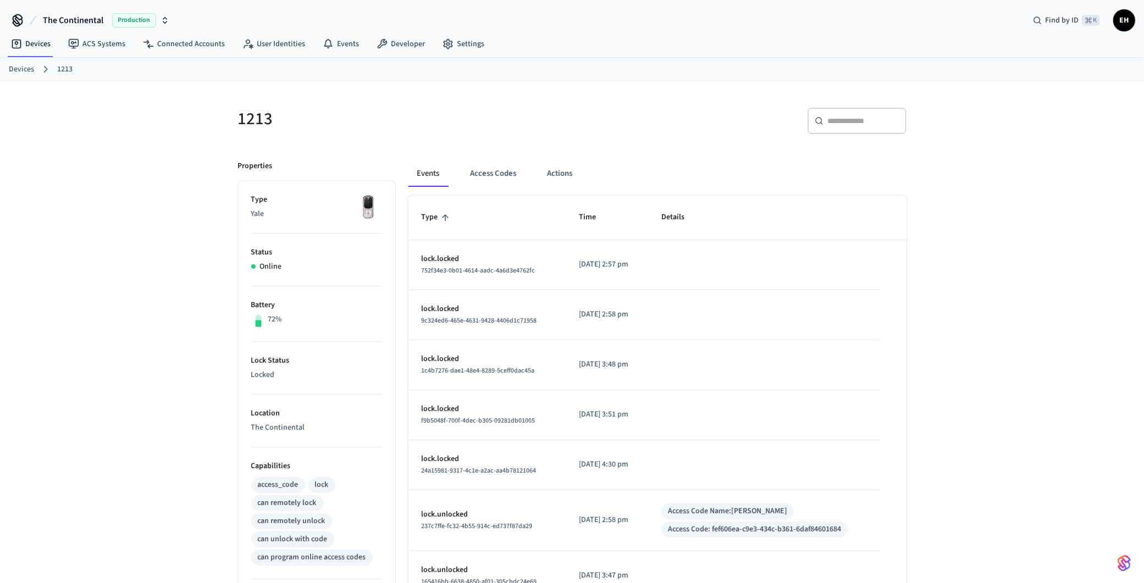
click at [438, 218] on span "Type" at bounding box center [437, 217] width 31 height 17
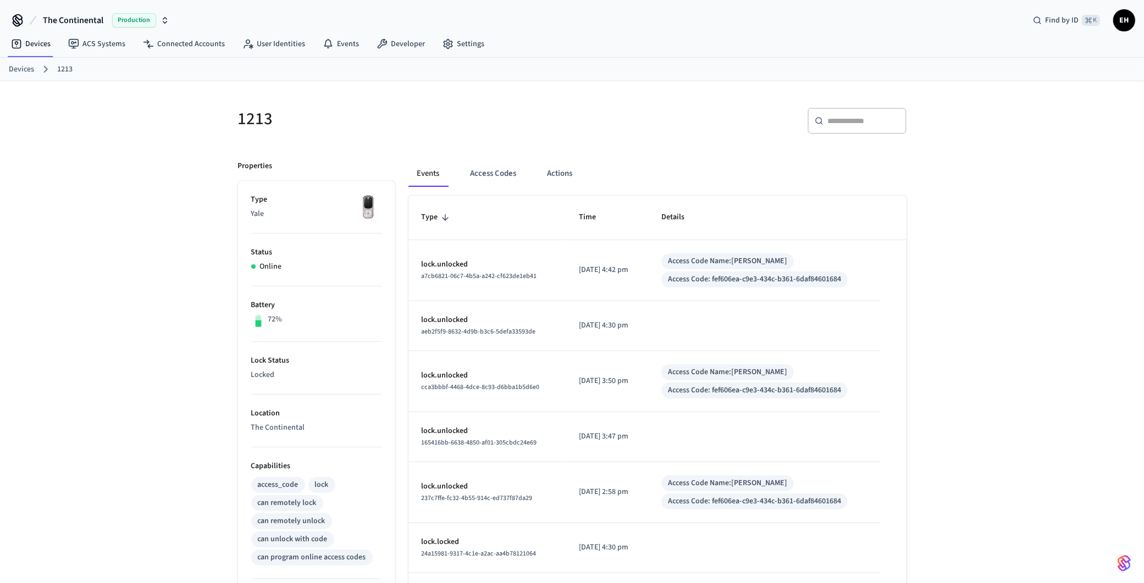
click at [446, 211] on span "Type" at bounding box center [437, 217] width 31 height 17
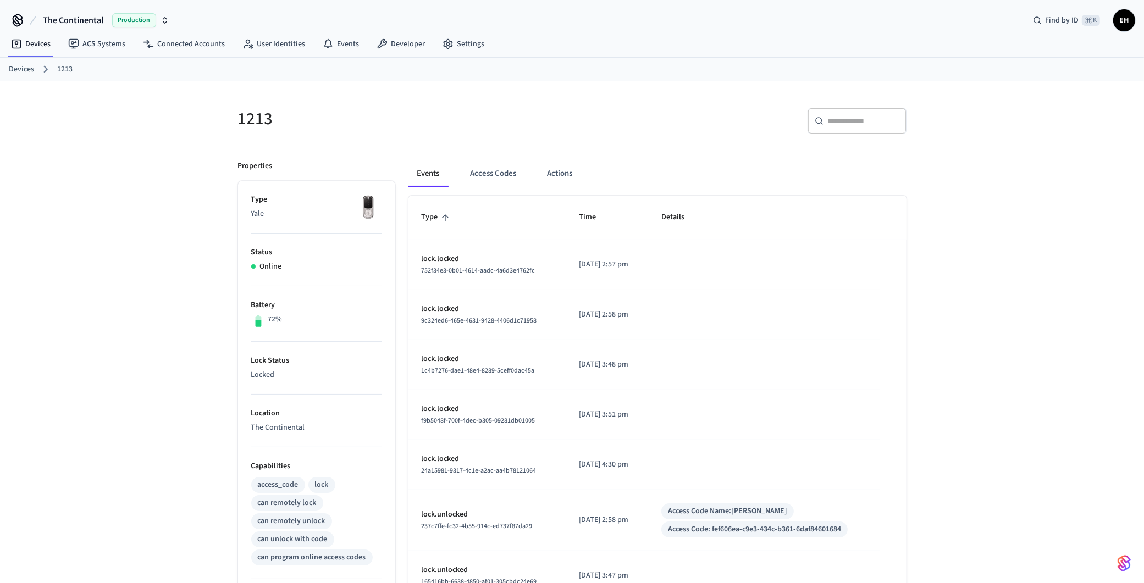
click at [446, 211] on span "Type" at bounding box center [437, 217] width 31 height 17
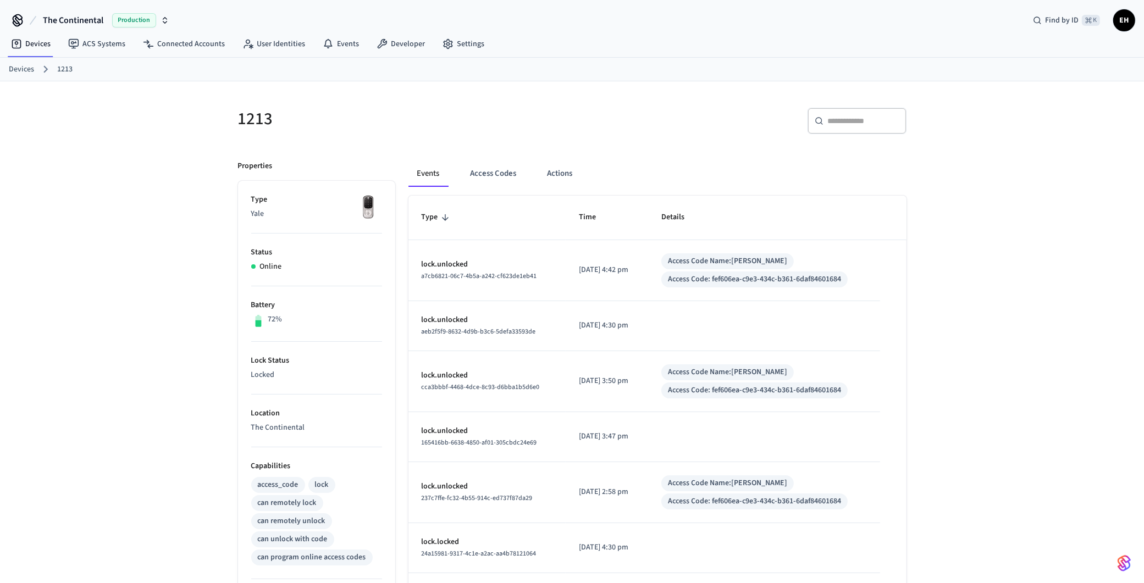
scroll to position [240, 0]
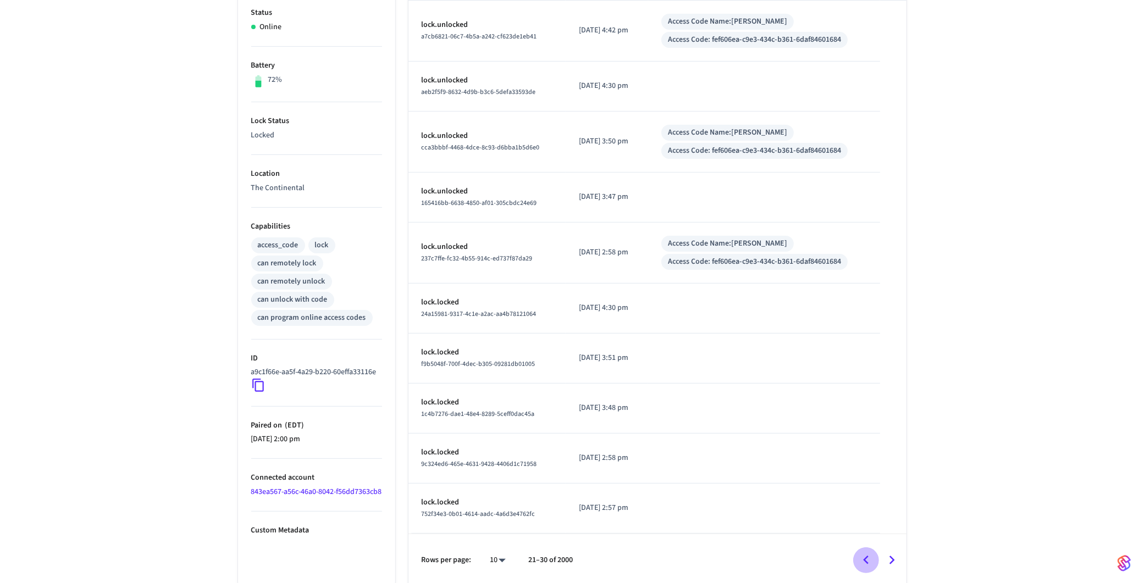
click at [869, 556] on icon "Go to previous page" at bounding box center [865, 560] width 17 height 17
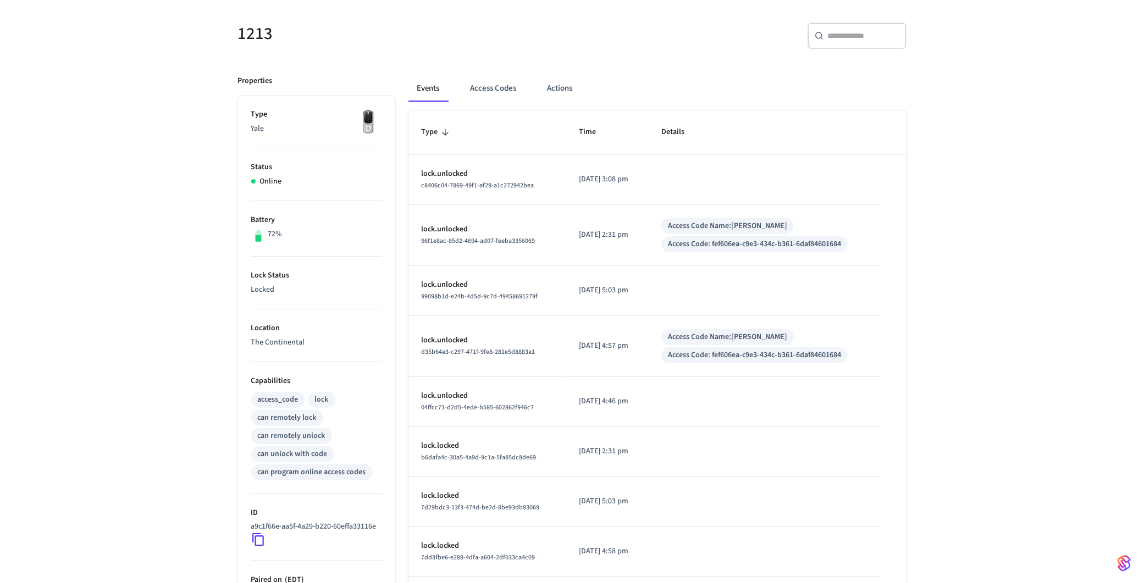
scroll to position [229, 0]
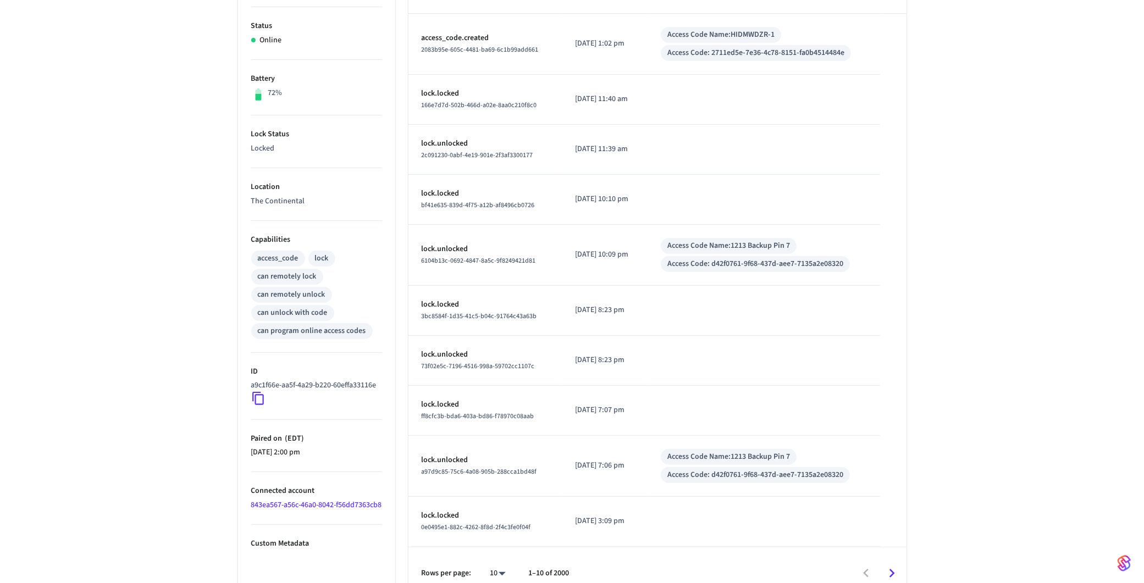
scroll to position [240, 0]
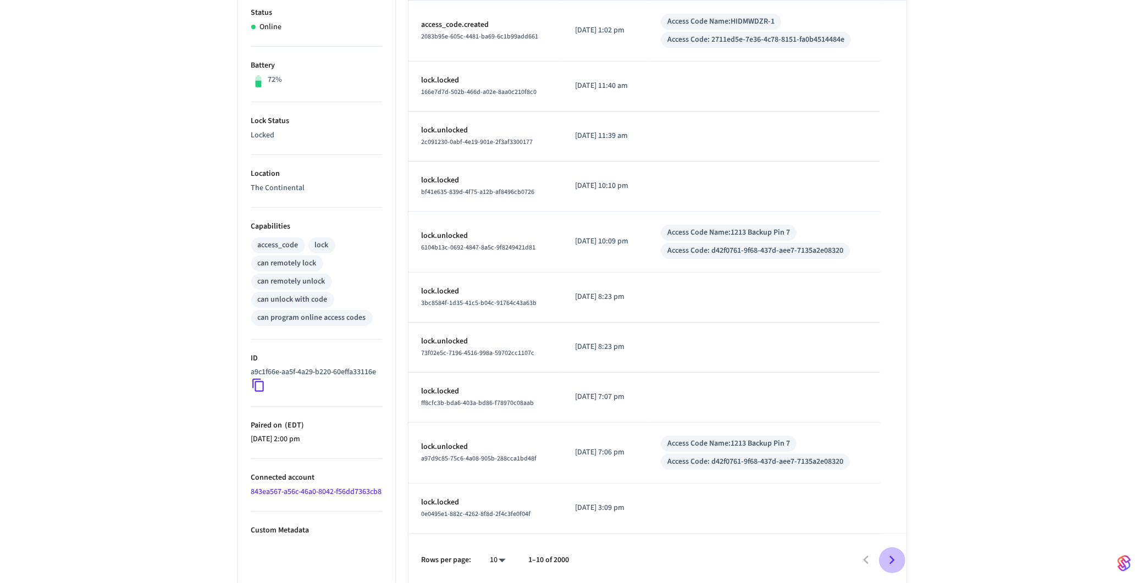
click at [894, 562] on icon "Go to next page" at bounding box center [891, 560] width 17 height 17
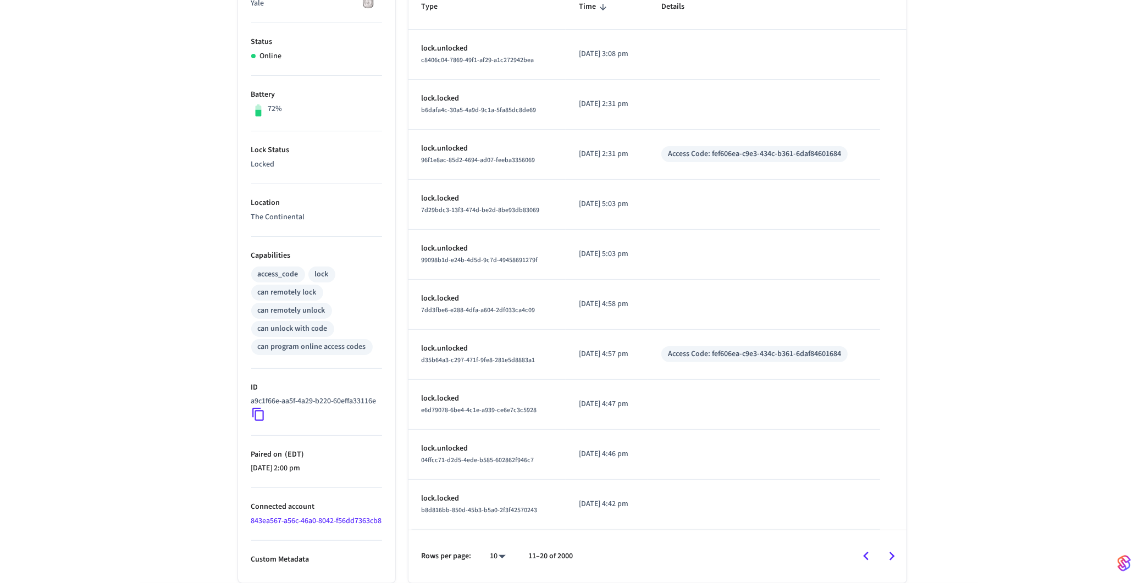
scroll to position [229, 0]
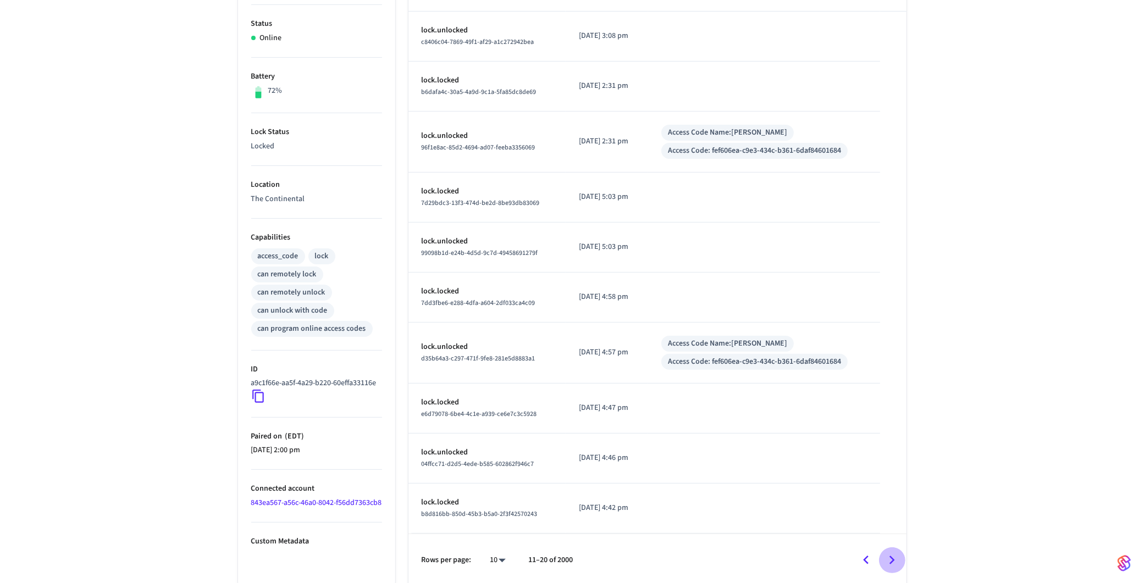
click at [894, 562] on icon "Go to next page" at bounding box center [891, 560] width 17 height 17
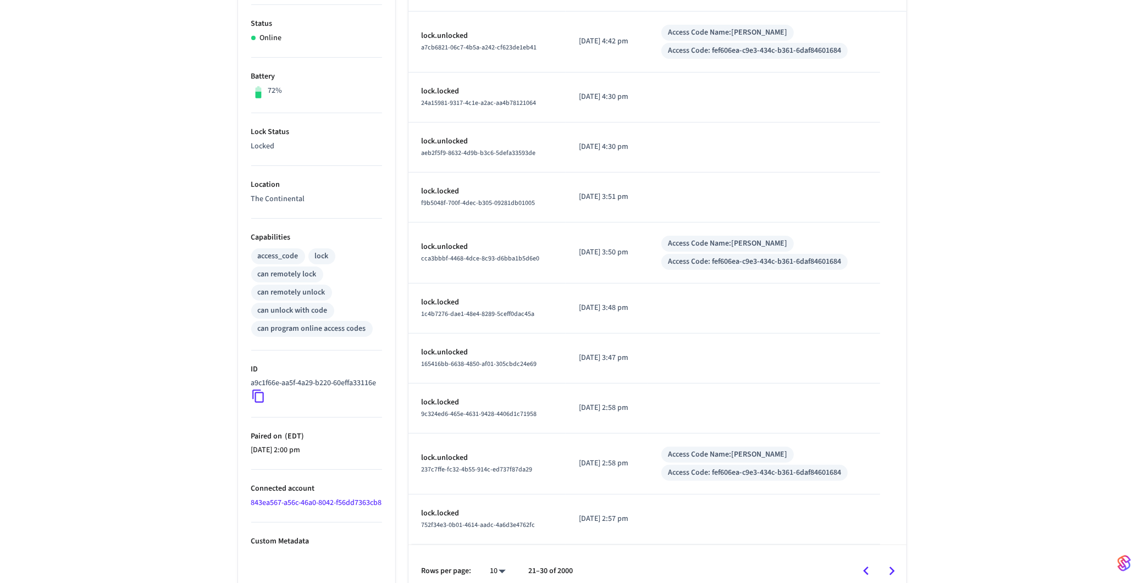
scroll to position [240, 0]
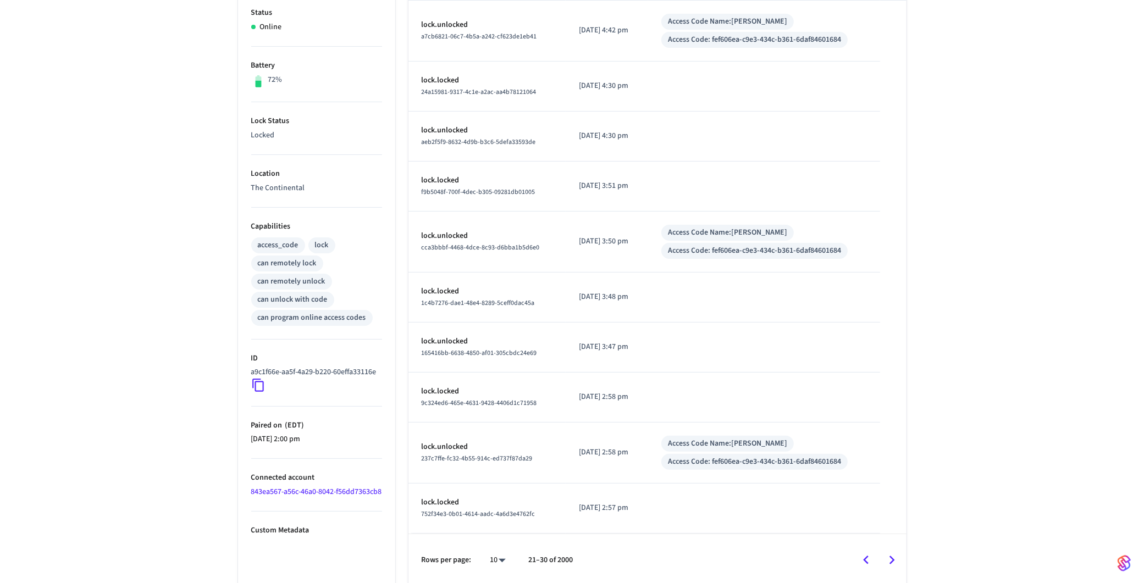
click at [894, 562] on icon "Go to next page" at bounding box center [891, 560] width 17 height 17
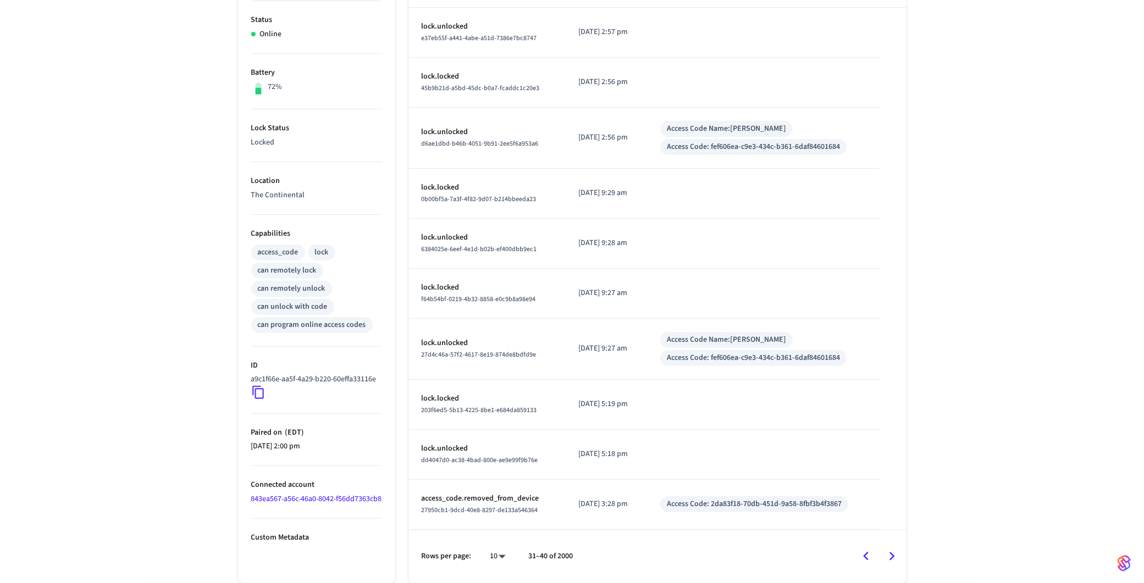
scroll to position [229, 0]
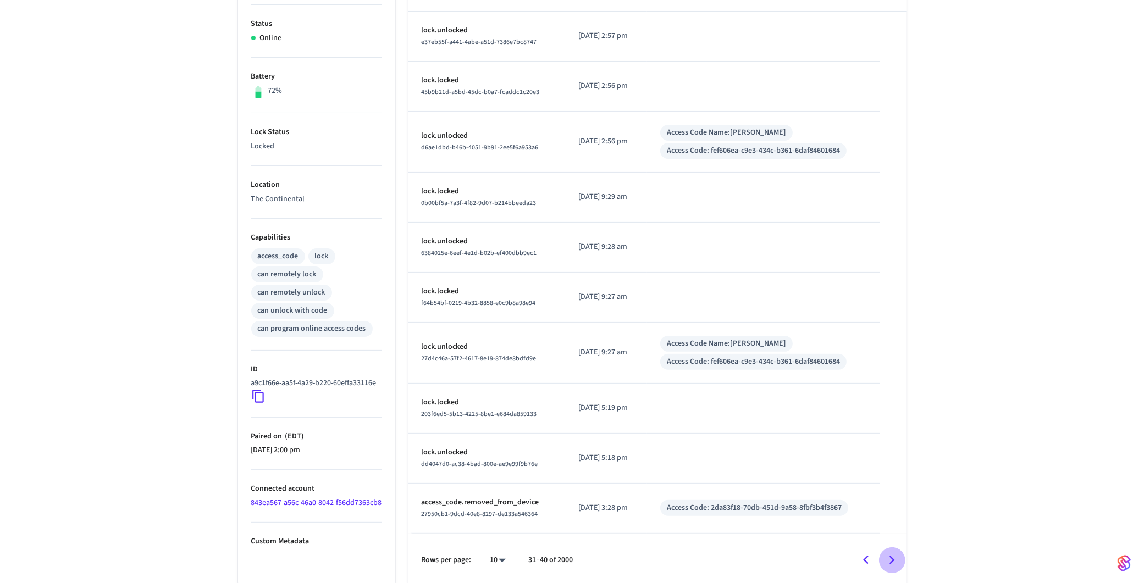
click at [894, 562] on icon "Go to next page" at bounding box center [891, 560] width 17 height 17
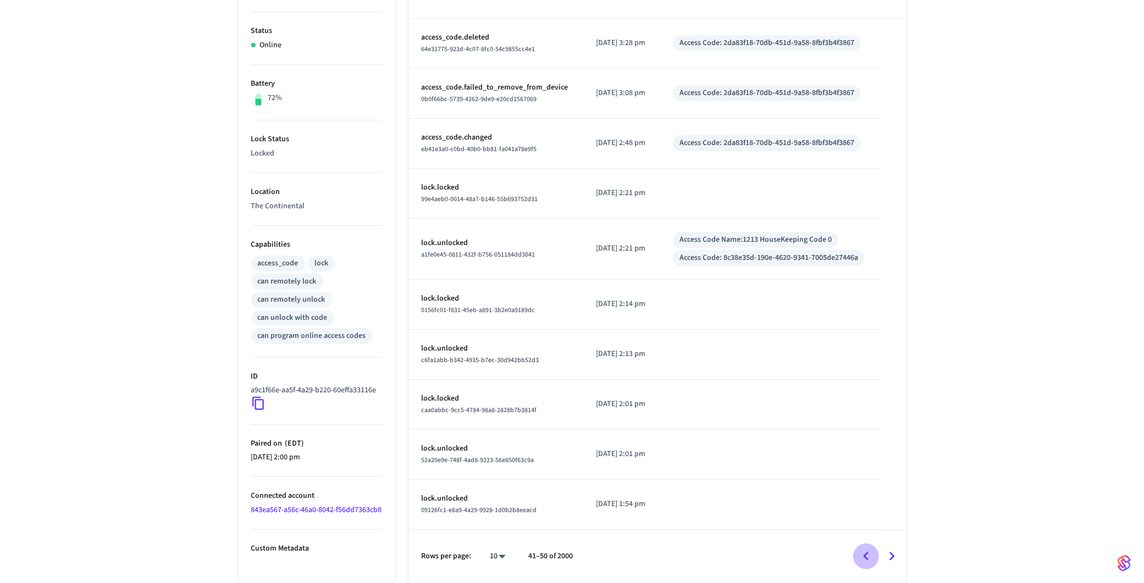
click at [870, 561] on icon "Go to previous page" at bounding box center [865, 556] width 17 height 17
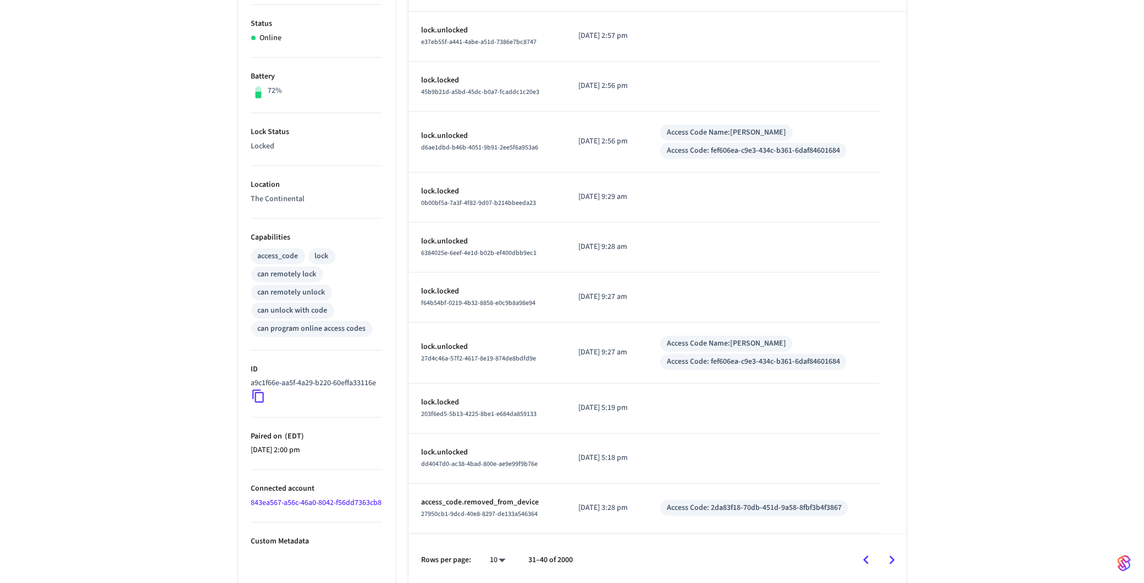
click at [863, 558] on icon "Go to previous page" at bounding box center [865, 560] width 17 height 17
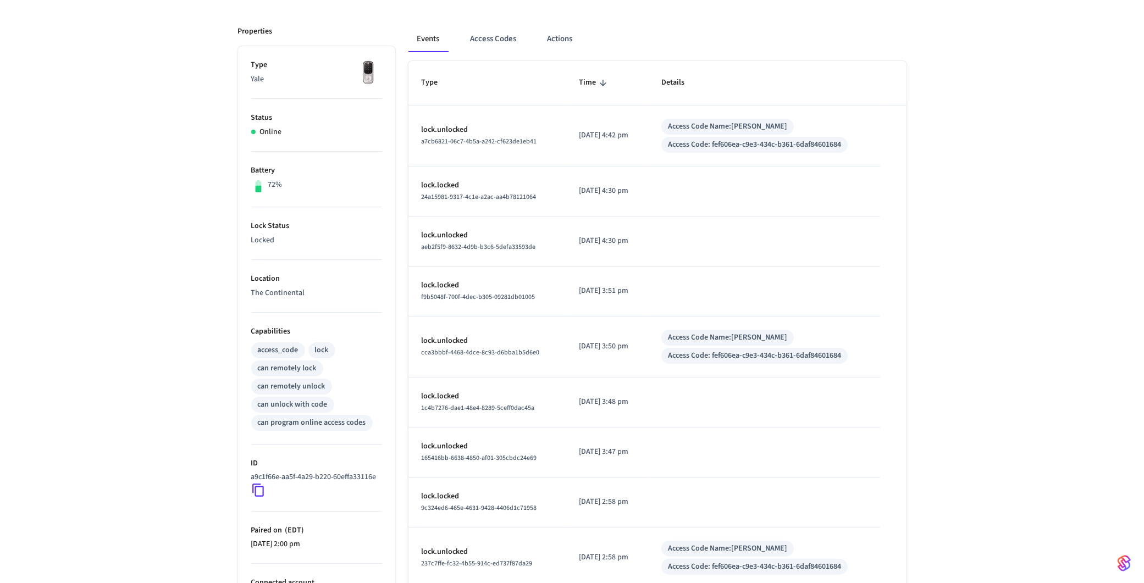
scroll to position [137, 0]
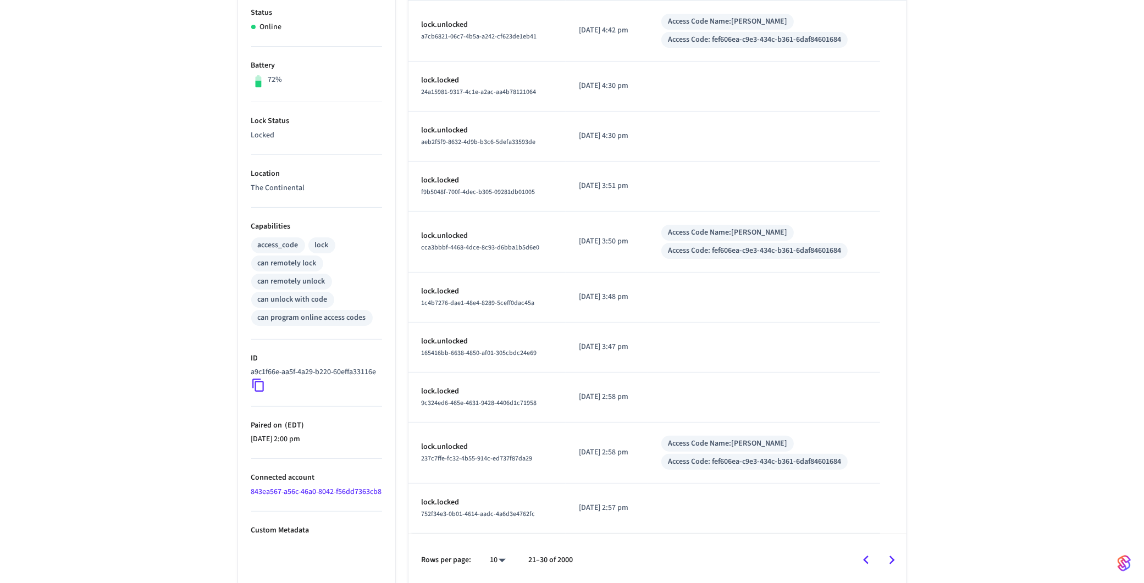
click at [866, 557] on icon "Go to previous page" at bounding box center [865, 560] width 17 height 17
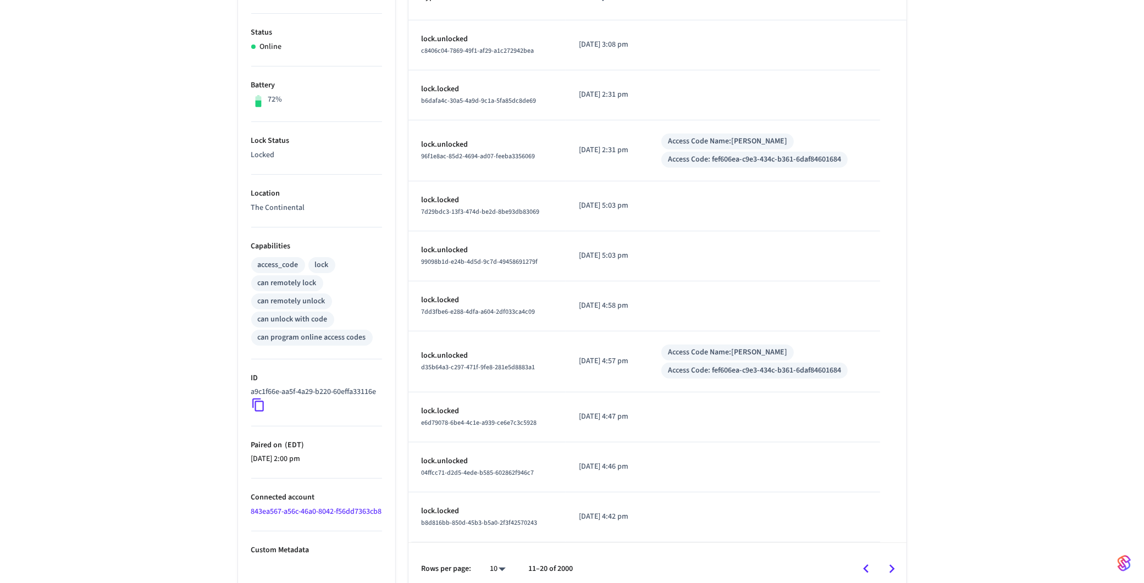
scroll to position [229, 0]
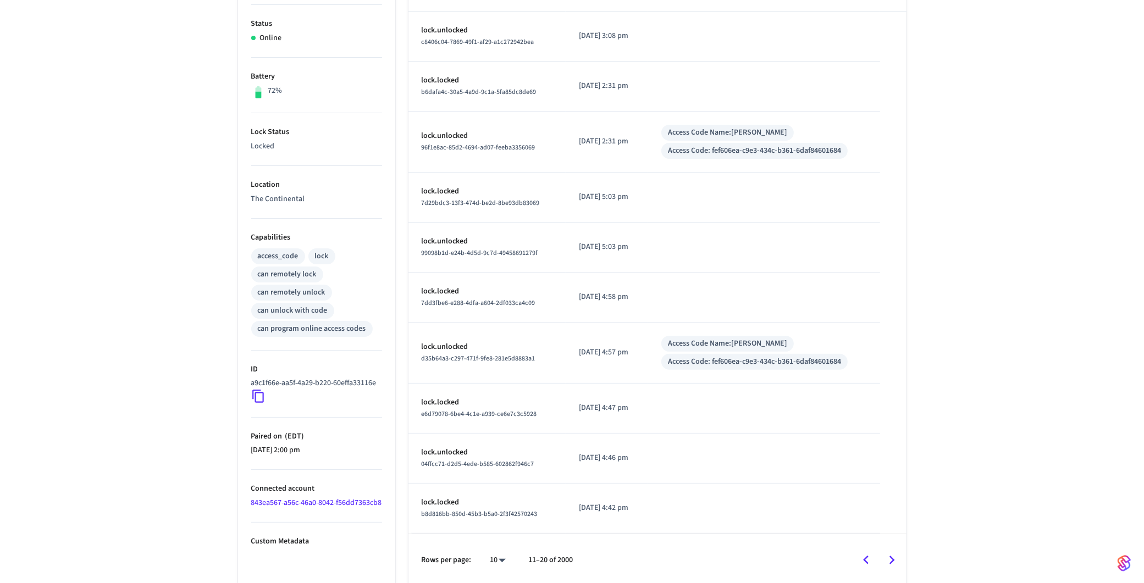
click at [893, 556] on icon "Go to next page" at bounding box center [891, 560] width 5 height 9
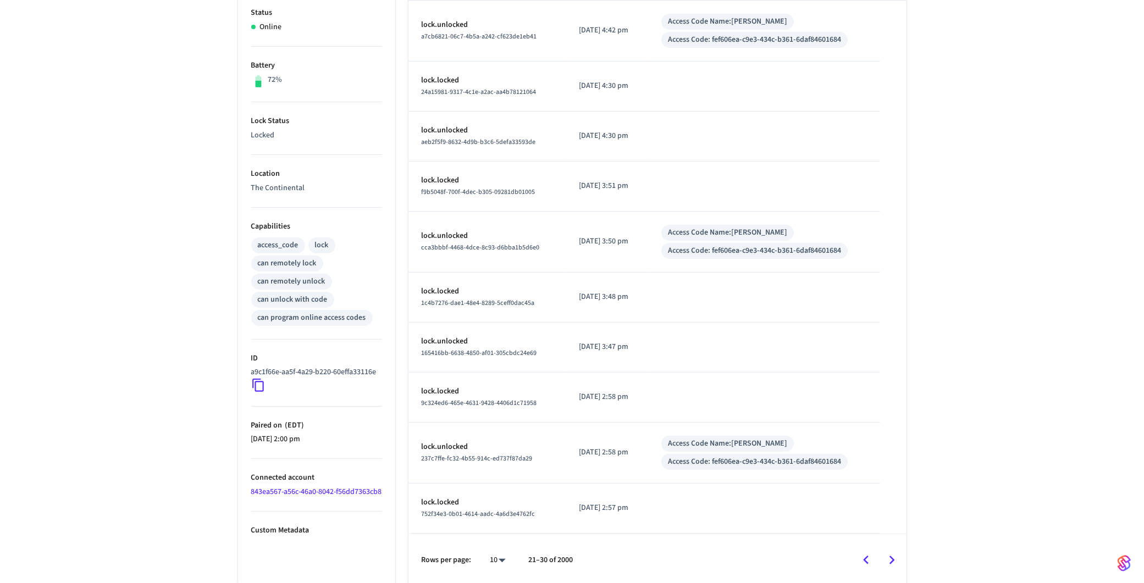
scroll to position [0, 0]
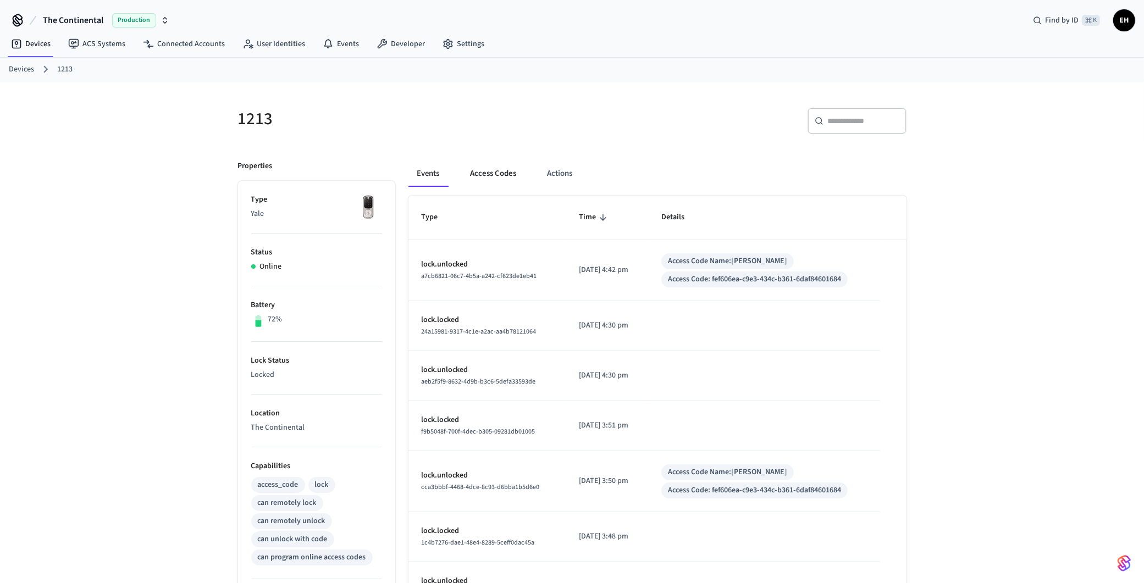
click at [491, 171] on button "Access Codes" at bounding box center [494, 173] width 64 height 26
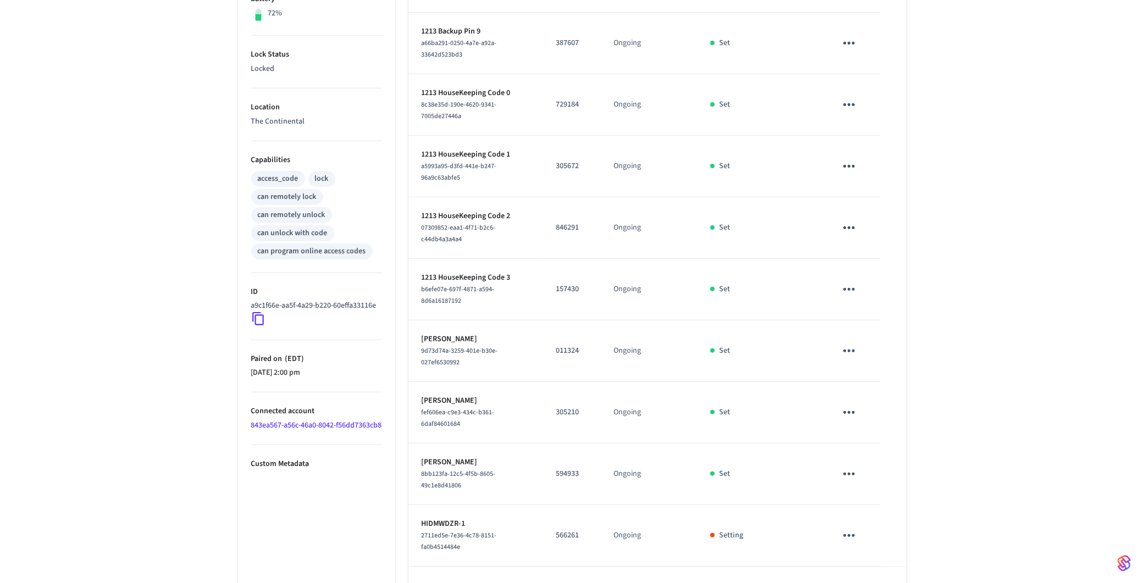
scroll to position [330, 0]
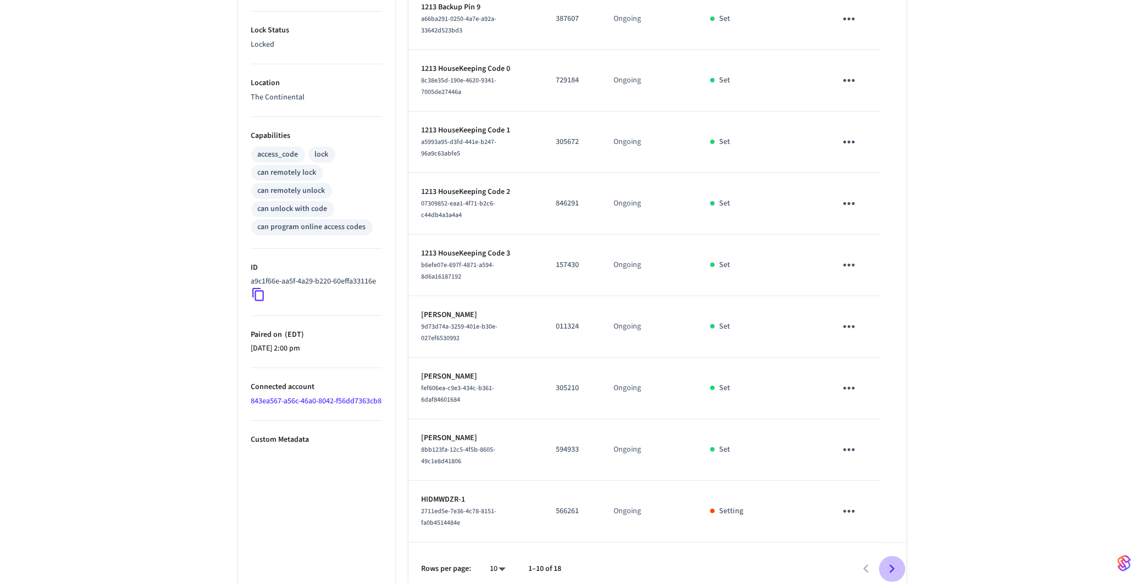
click at [897, 561] on icon "Go to next page" at bounding box center [891, 569] width 17 height 17
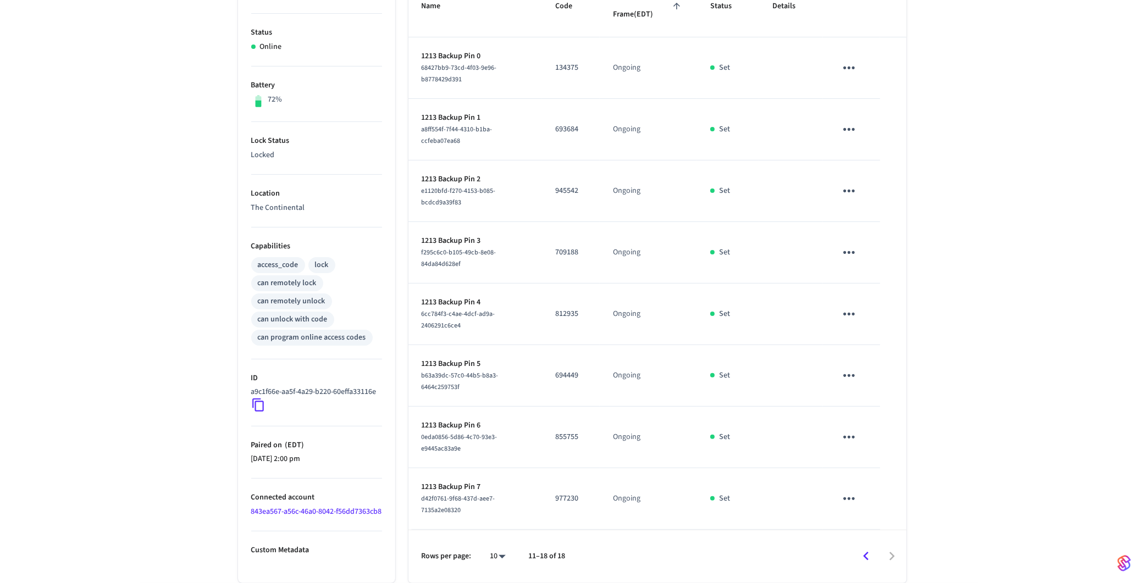
click at [869, 559] on icon "Go to previous page" at bounding box center [865, 556] width 17 height 17
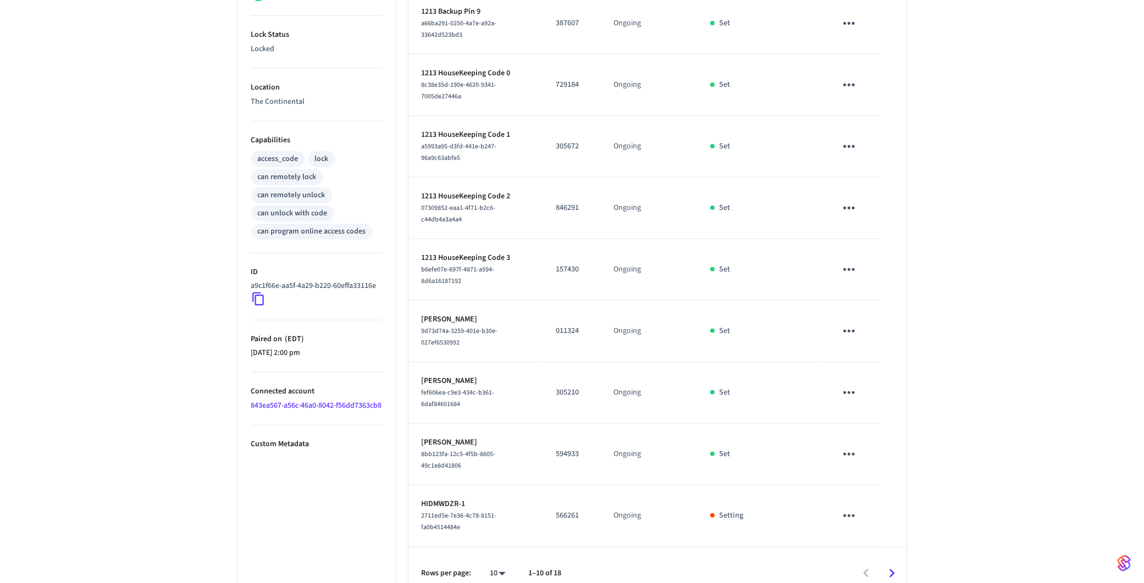
scroll to position [330, 0]
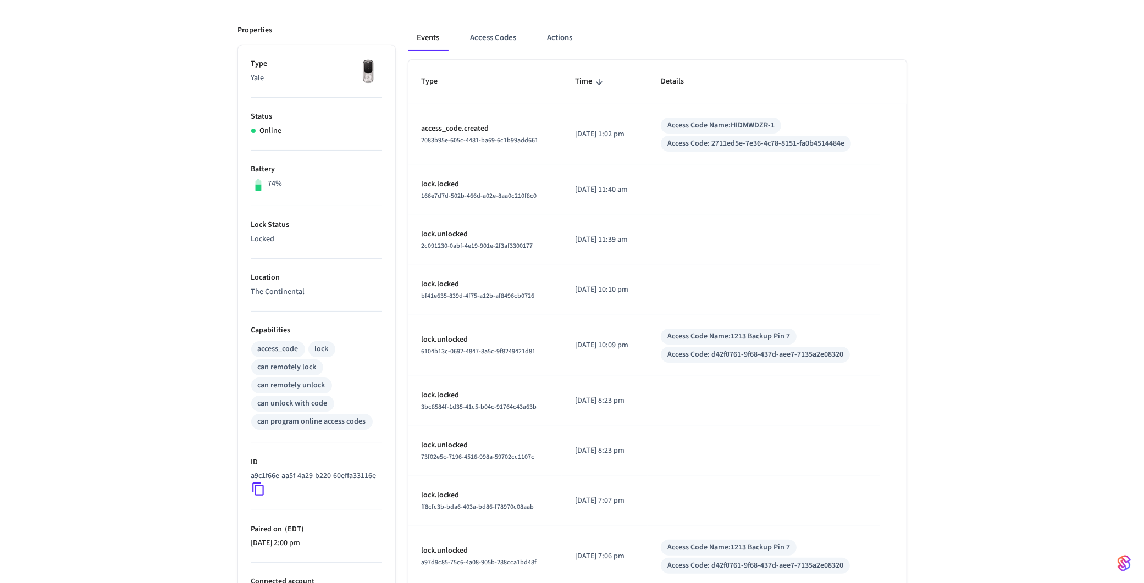
scroll to position [240, 0]
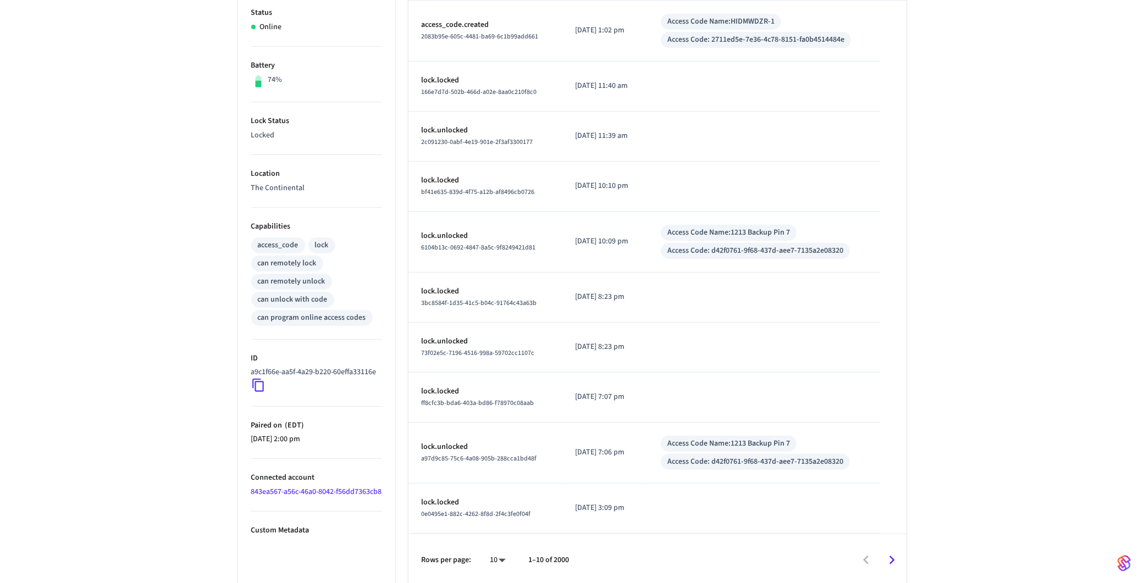
click at [894, 558] on icon "Go to next page" at bounding box center [891, 560] width 17 height 17
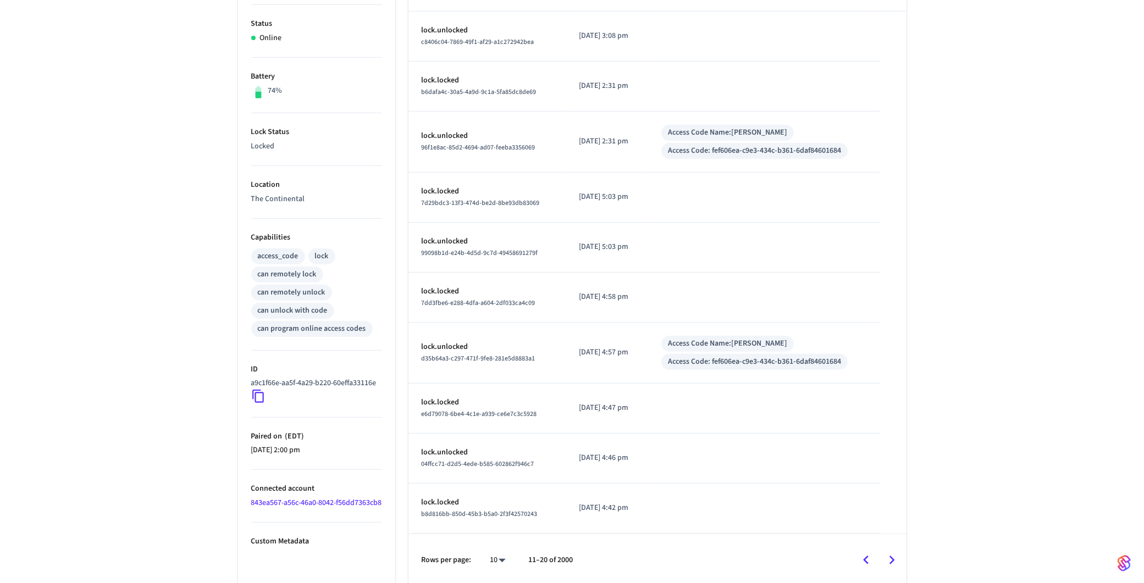
scroll to position [0, 0]
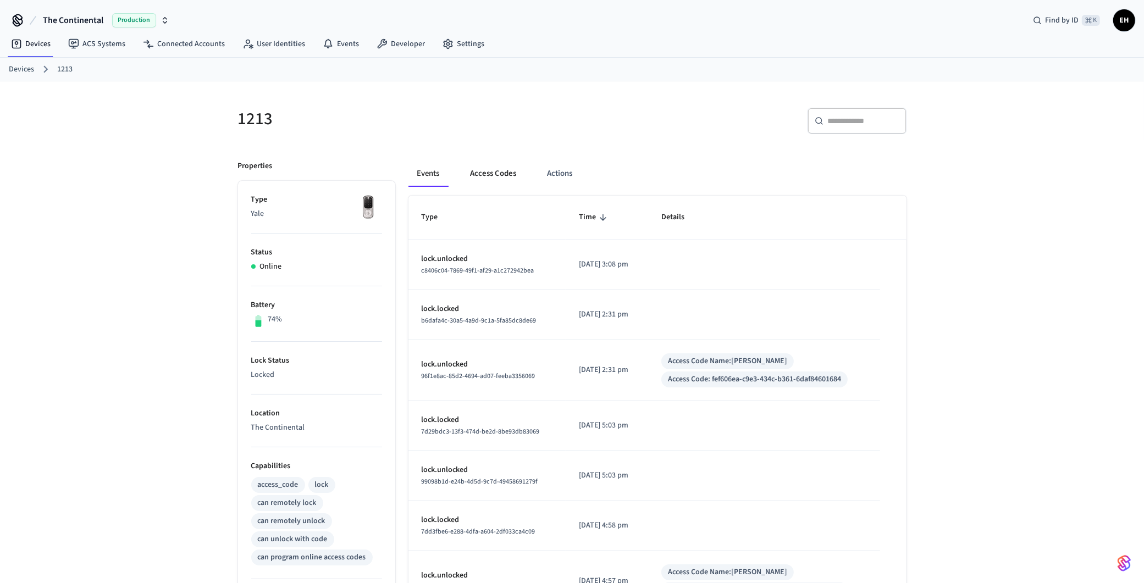
click at [491, 177] on button "Access Codes" at bounding box center [494, 173] width 64 height 26
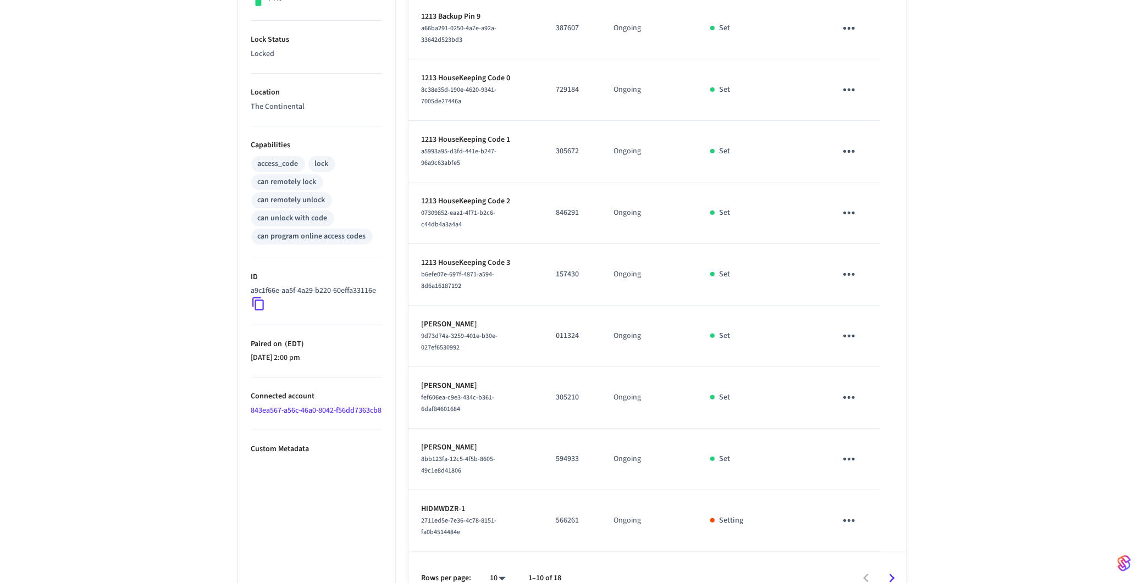
scroll to position [330, 0]
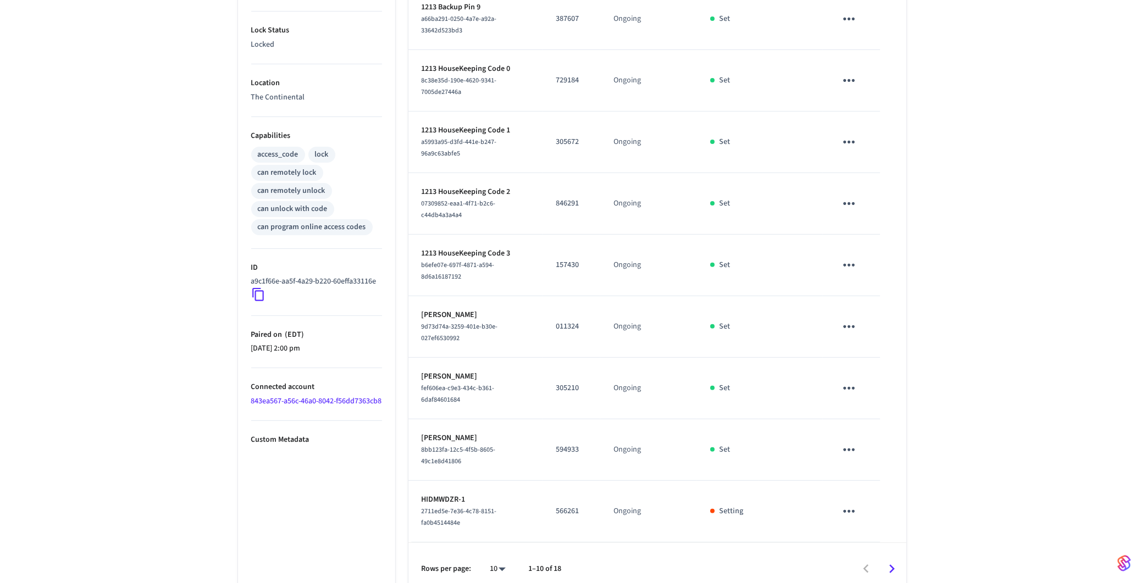
click at [994, 345] on div "1213 ​ ​ Add Access Code Properties Type Yale Status Online Battery 74% Lock St…" at bounding box center [572, 173] width 1144 height 845
click at [897, 561] on icon "Go to next page" at bounding box center [891, 569] width 17 height 17
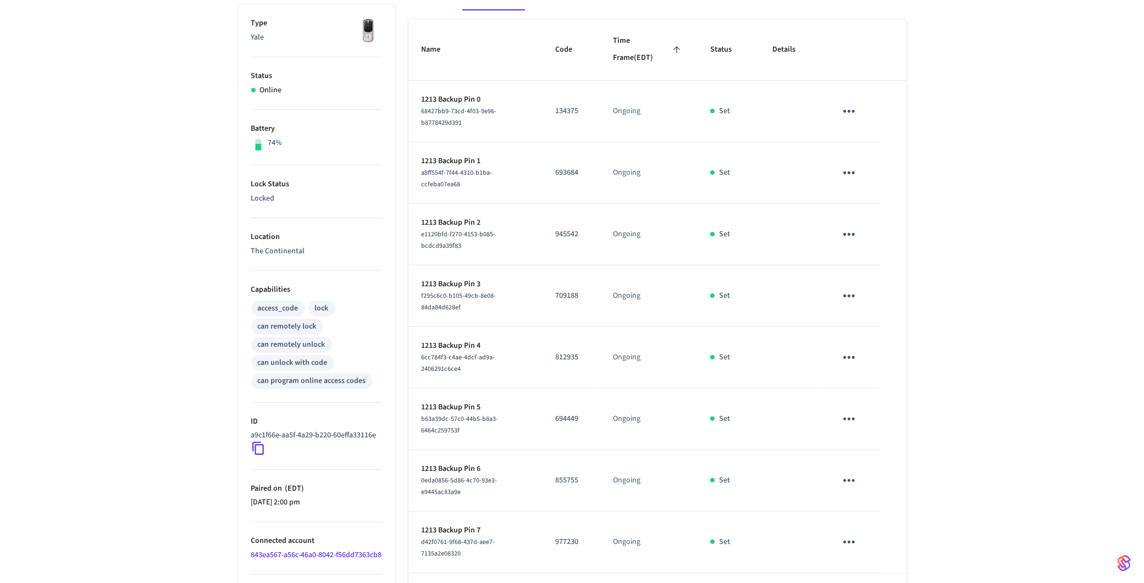
scroll to position [229, 0]
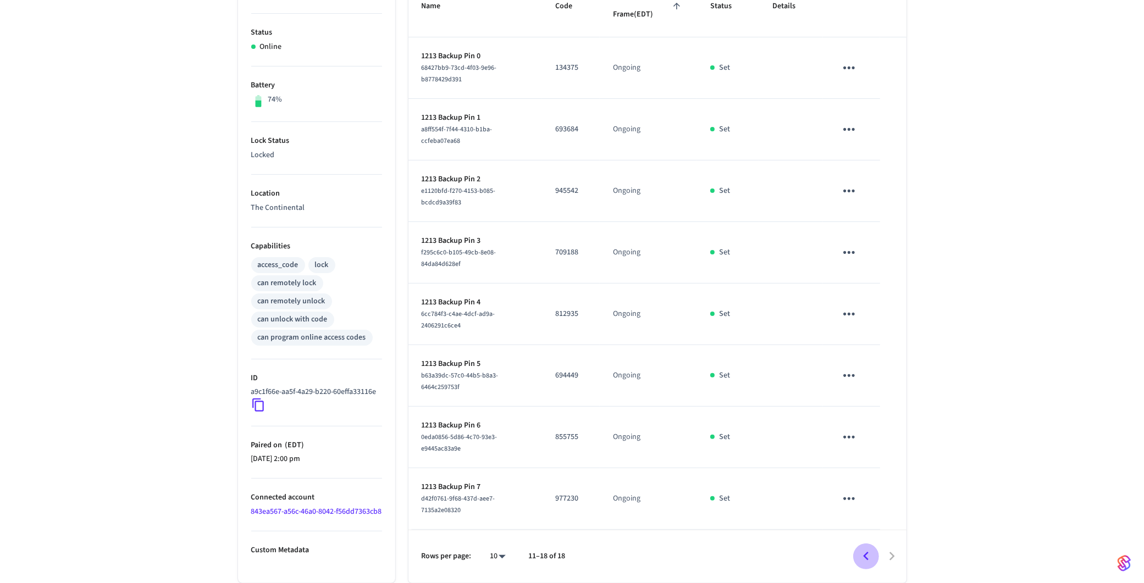
click at [868, 564] on icon "Go to previous page" at bounding box center [865, 556] width 17 height 17
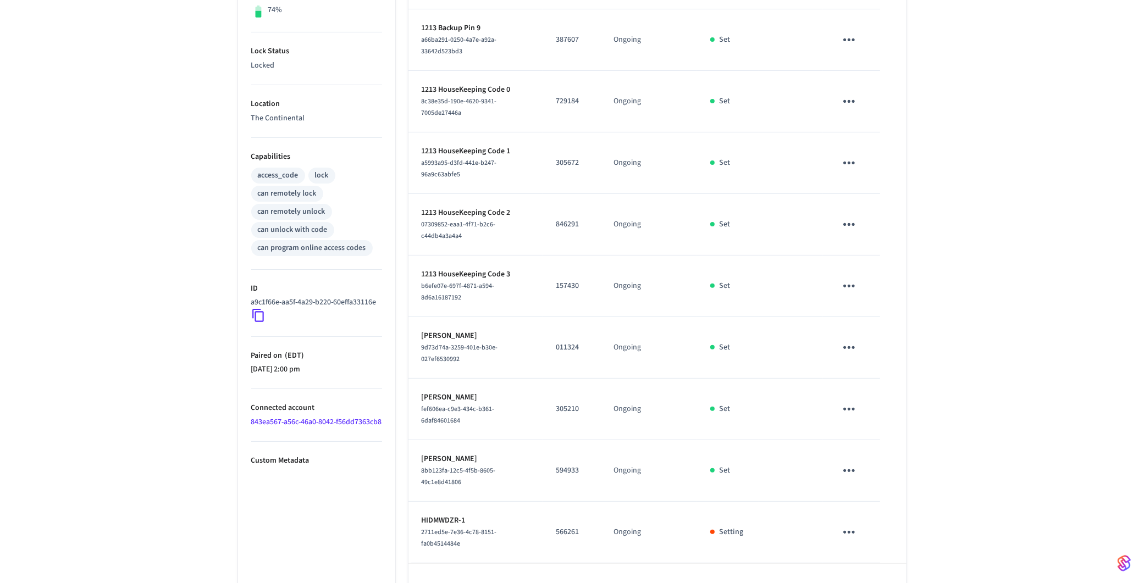
scroll to position [330, 0]
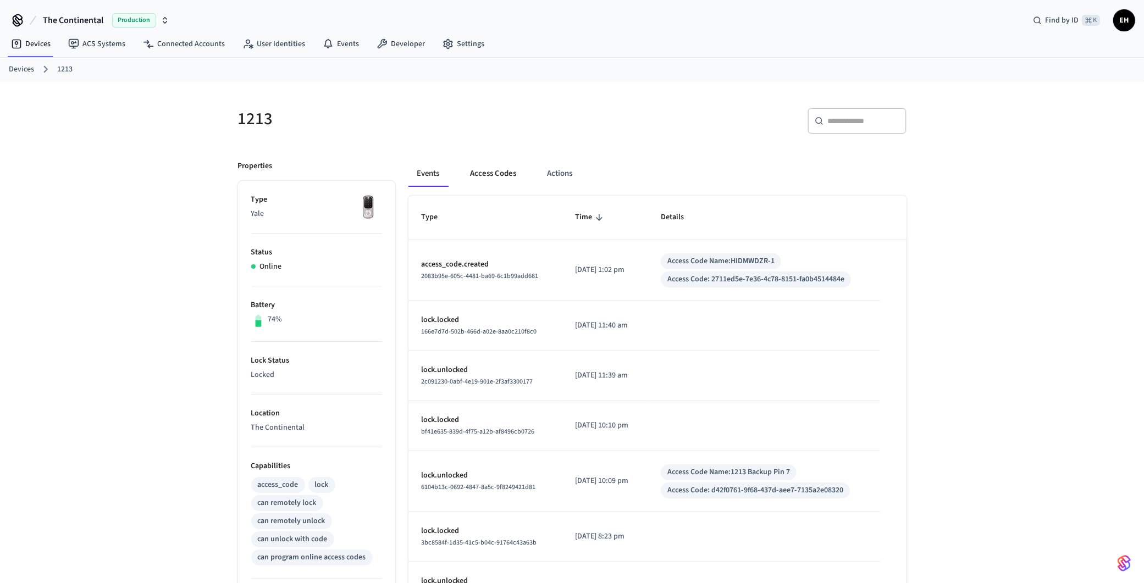
click at [496, 166] on button "Access Codes" at bounding box center [494, 173] width 64 height 26
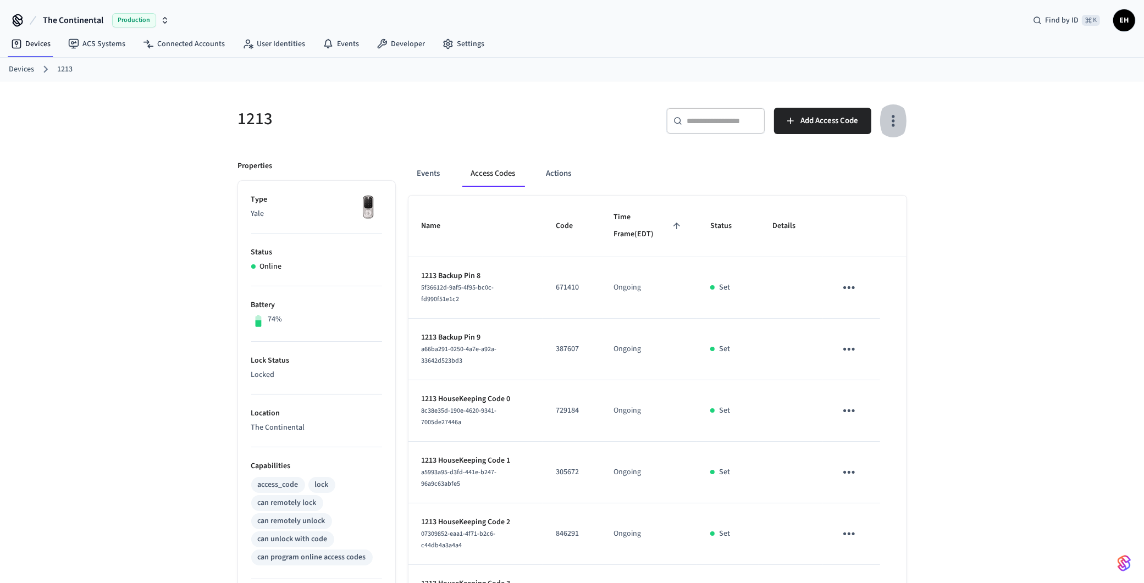
click at [898, 129] on button "button" at bounding box center [893, 121] width 26 height 44
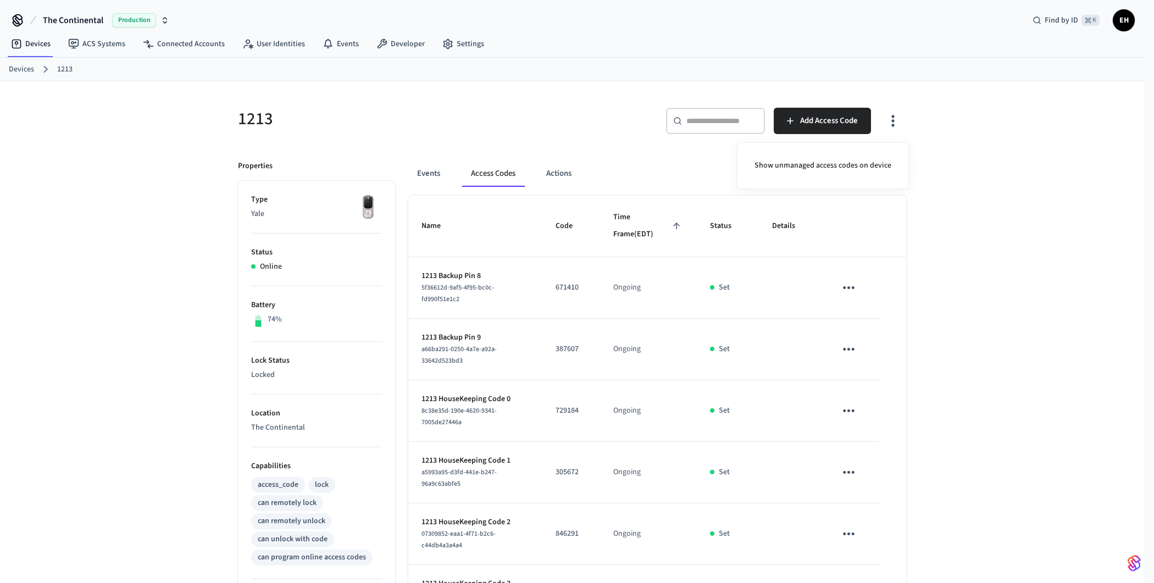
click at [1042, 195] on div at bounding box center [577, 291] width 1154 height 583
click at [431, 174] on button "Events" at bounding box center [428, 173] width 41 height 26
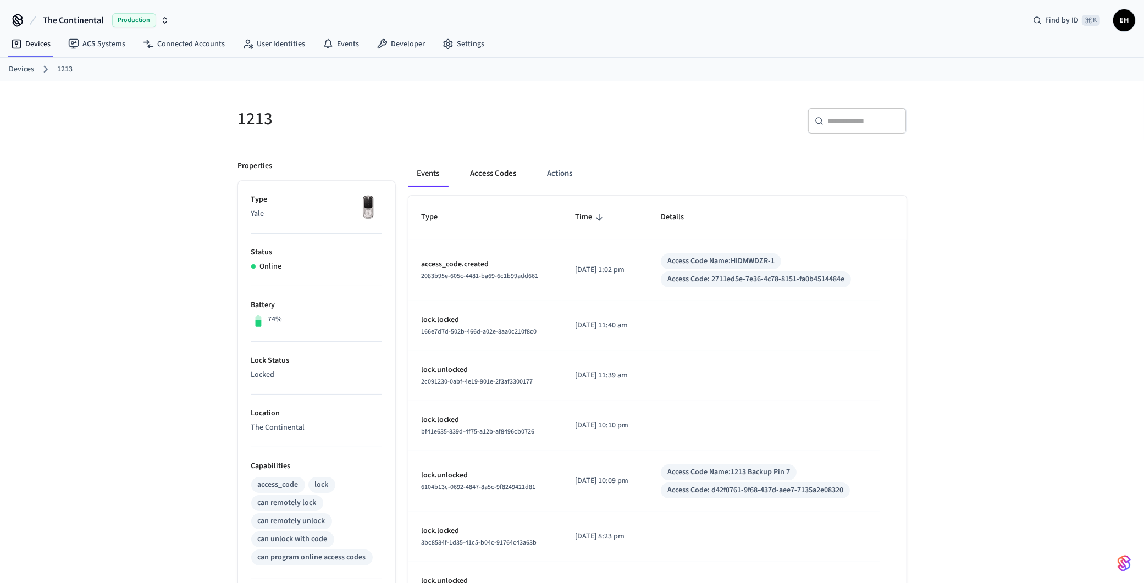
click at [497, 173] on button "Access Codes" at bounding box center [494, 173] width 64 height 26
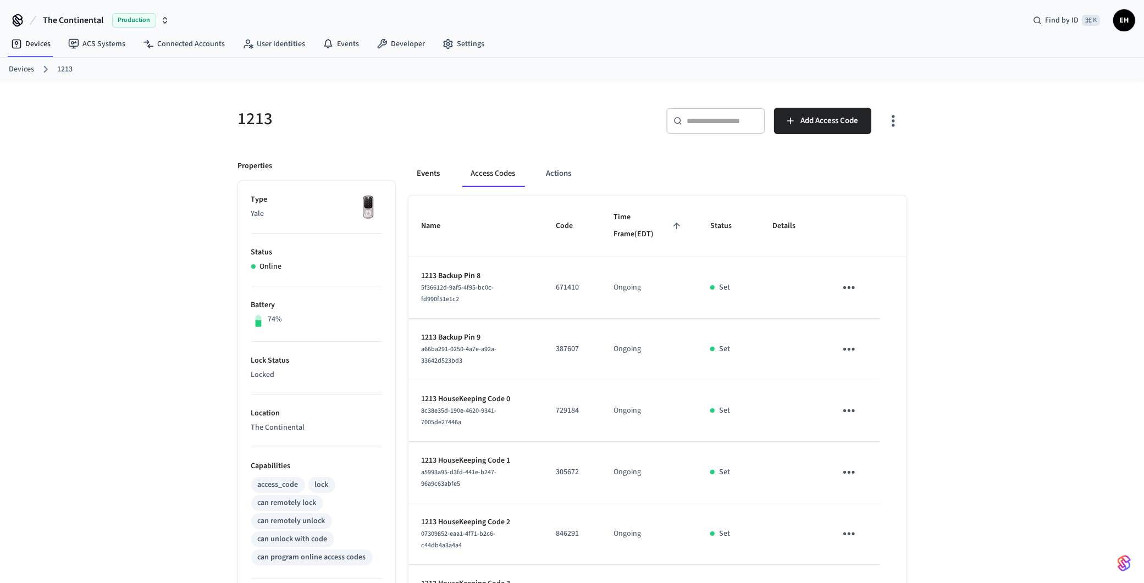
click at [432, 166] on button "Events" at bounding box center [428, 173] width 41 height 26
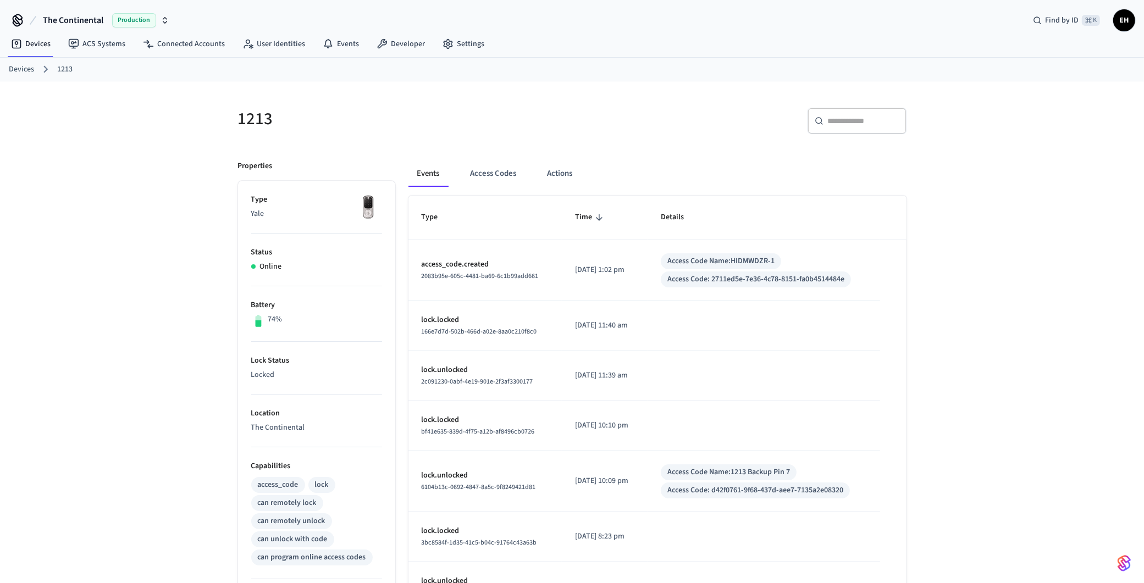
click at [769, 320] on td "sticky table" at bounding box center [763, 326] width 232 height 50
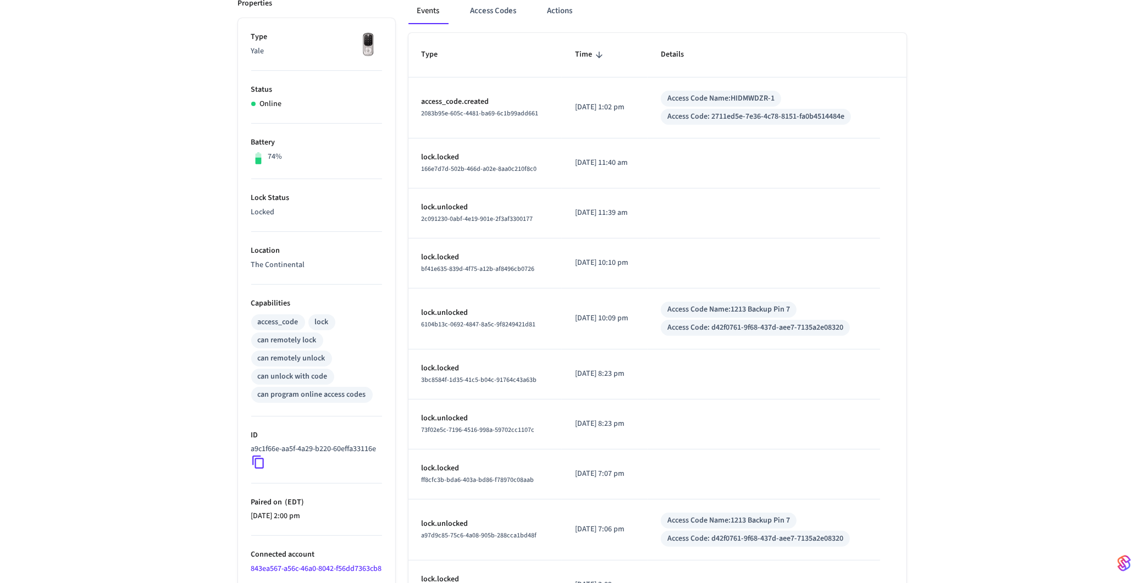
scroll to position [240, 0]
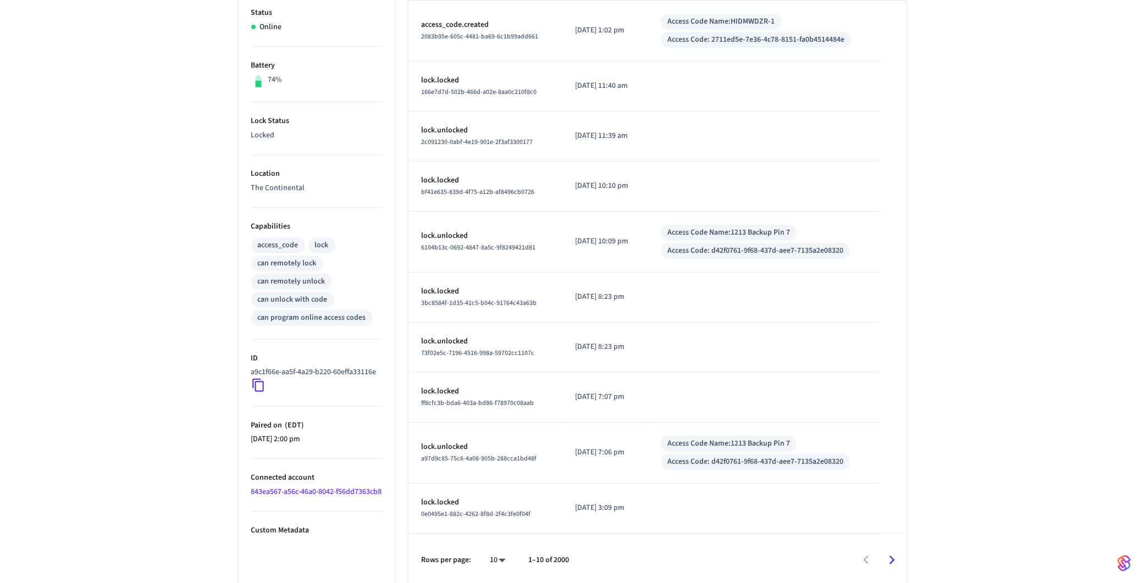
click at [720, 295] on td "sticky table" at bounding box center [763, 298] width 232 height 50
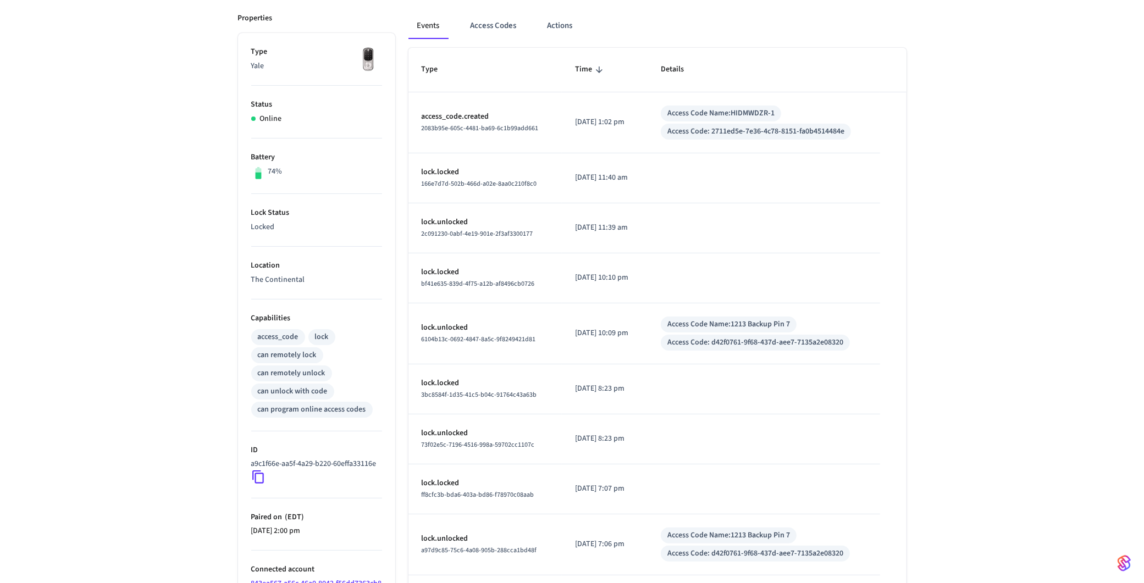
scroll to position [0, 0]
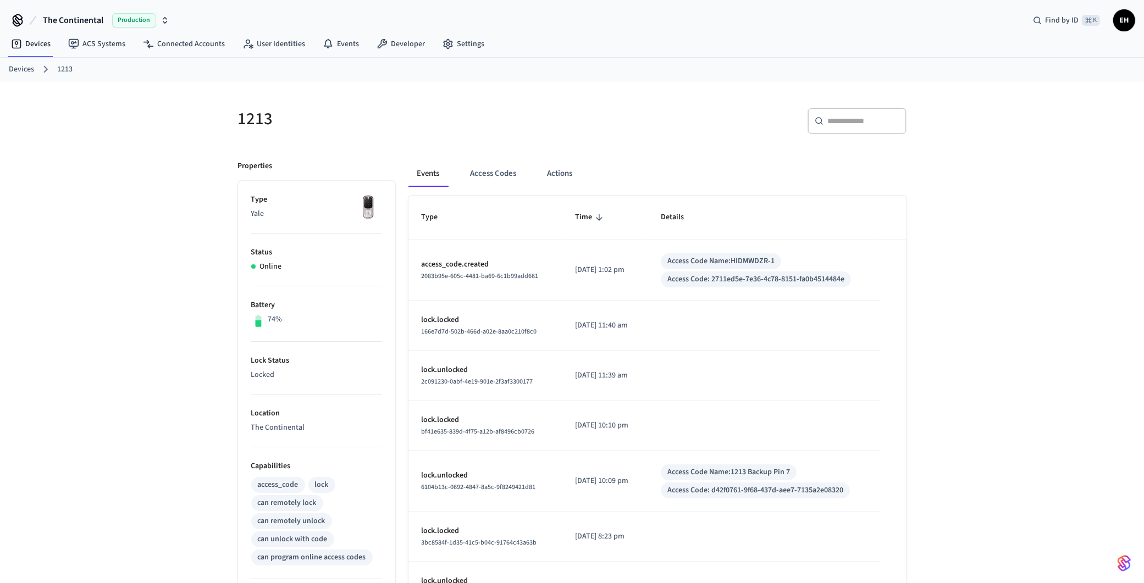
click at [185, 277] on div "1213 ​ ​ Properties Type Yale Status Online Battery 74% Lock Status Locked Loca…" at bounding box center [572, 453] width 1144 height 745
click at [498, 170] on button "Access Codes" at bounding box center [494, 173] width 64 height 26
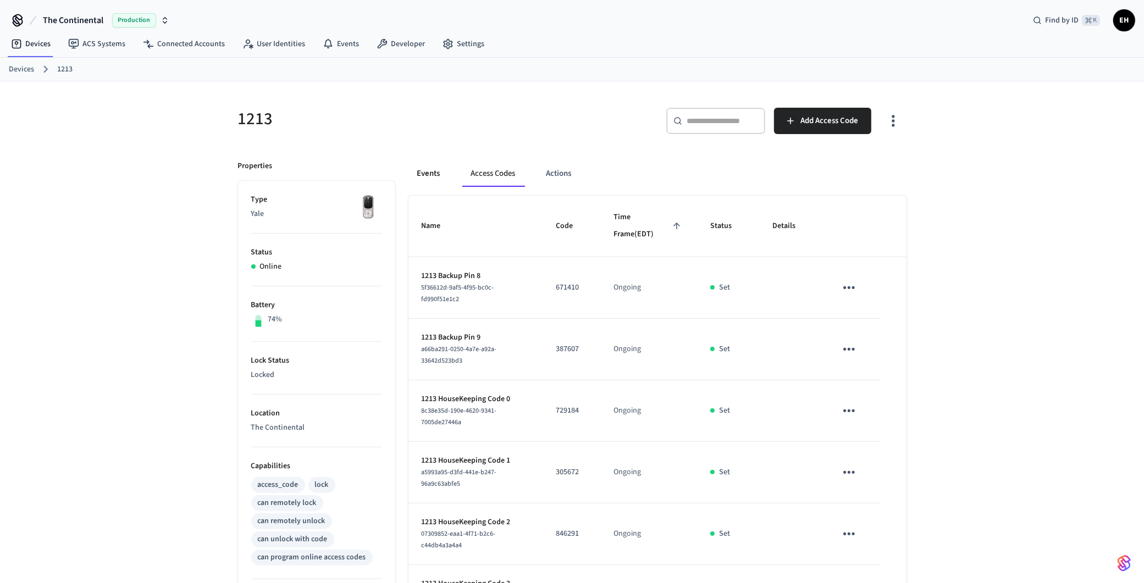
click at [436, 170] on button "Events" at bounding box center [428, 173] width 41 height 26
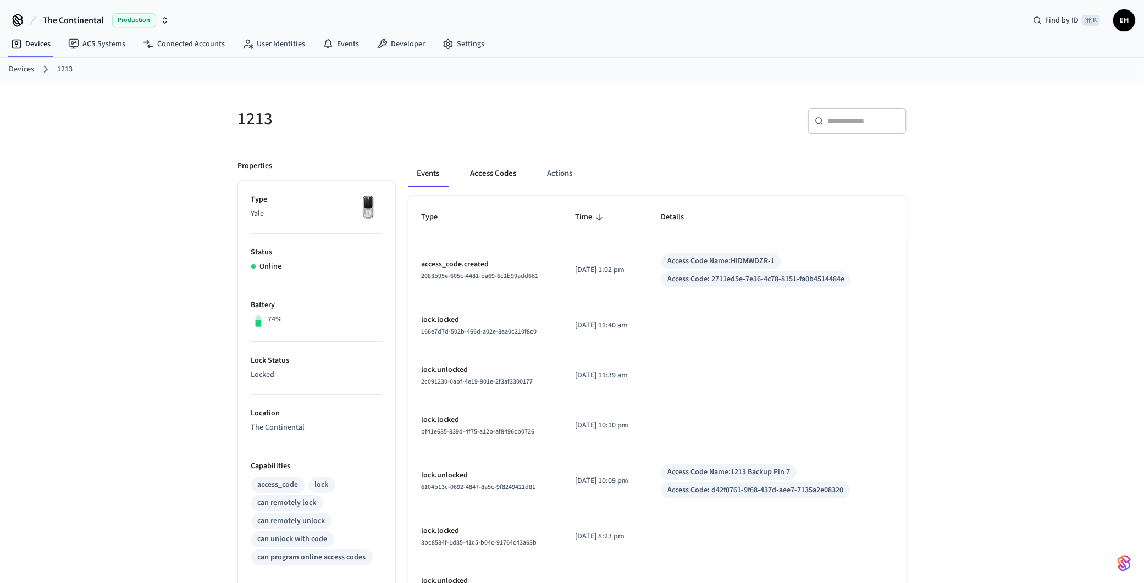
click at [487, 173] on button "Access Codes" at bounding box center [494, 173] width 64 height 26
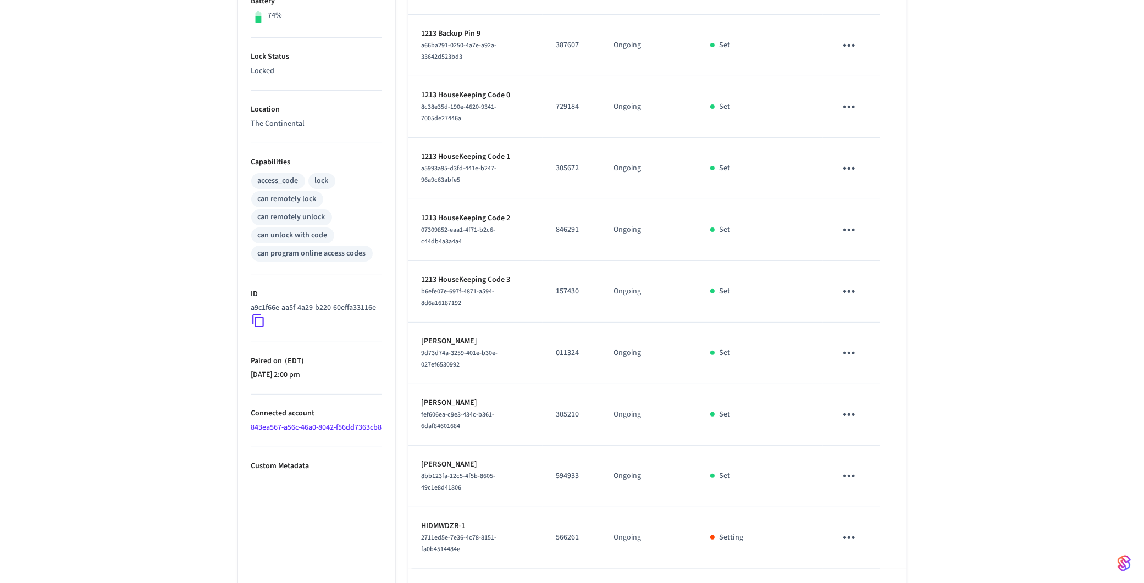
scroll to position [330, 0]
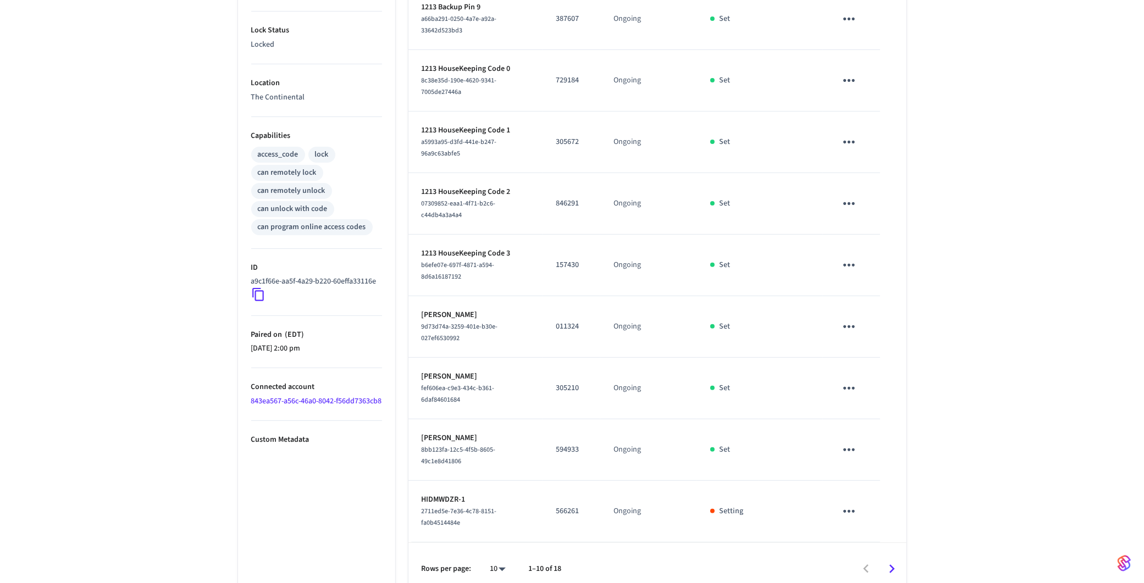
click at [900, 561] on icon "Go to next page" at bounding box center [891, 569] width 17 height 17
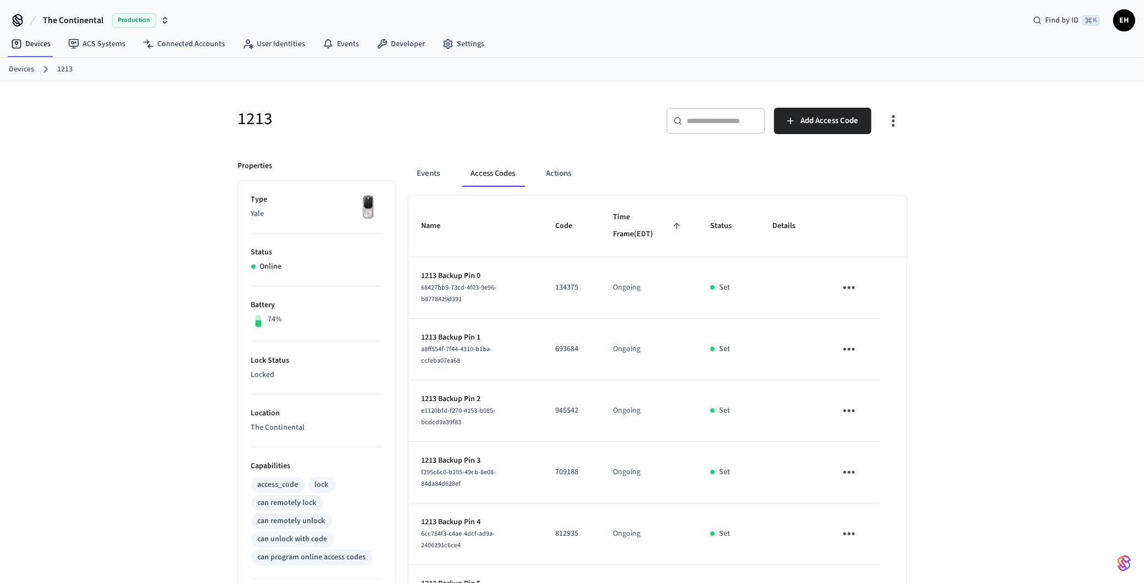
scroll to position [229, 0]
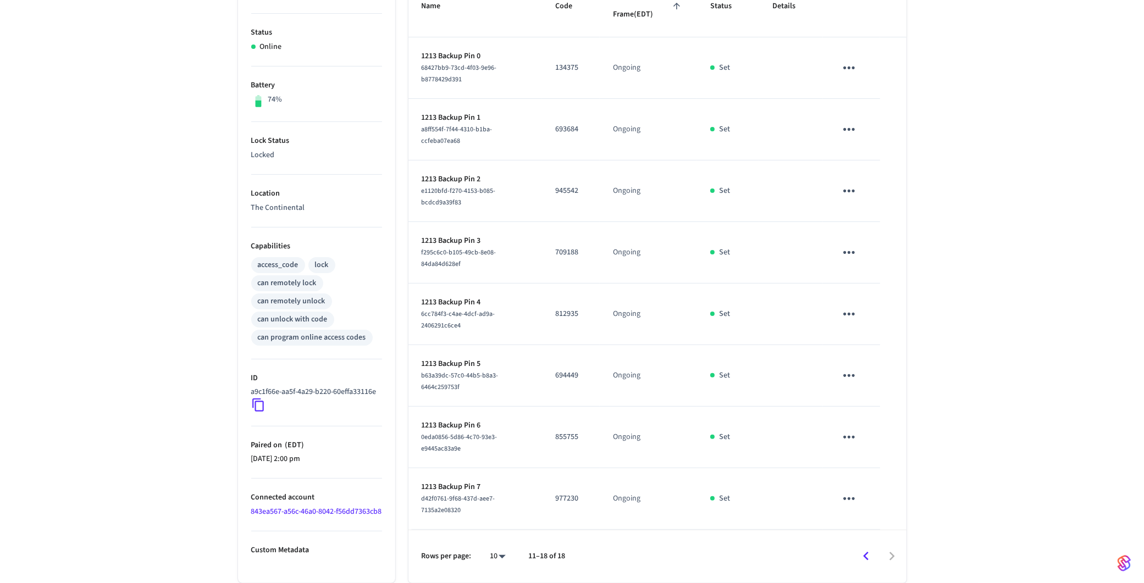
click at [864, 556] on icon "Go to previous page" at bounding box center [865, 556] width 5 height 9
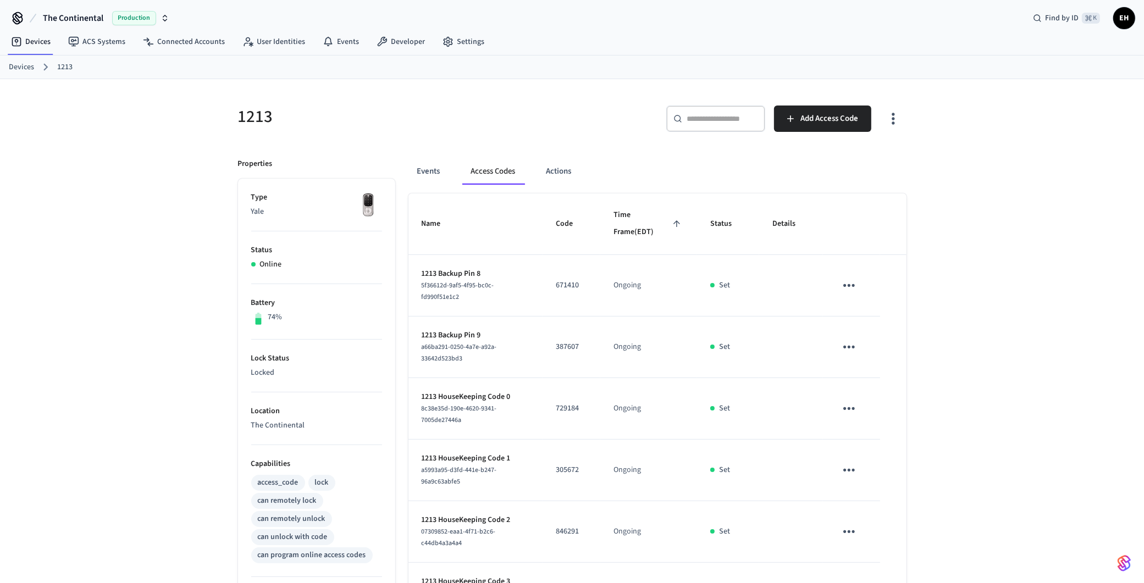
scroll to position [0, 0]
click at [1082, 178] on div "1213 ​ ​ Add Access Code Properties Type Yale Status Online Battery 74% Lock St…" at bounding box center [572, 503] width 1144 height 845
